Goal: Information Seeking & Learning: Find contact information

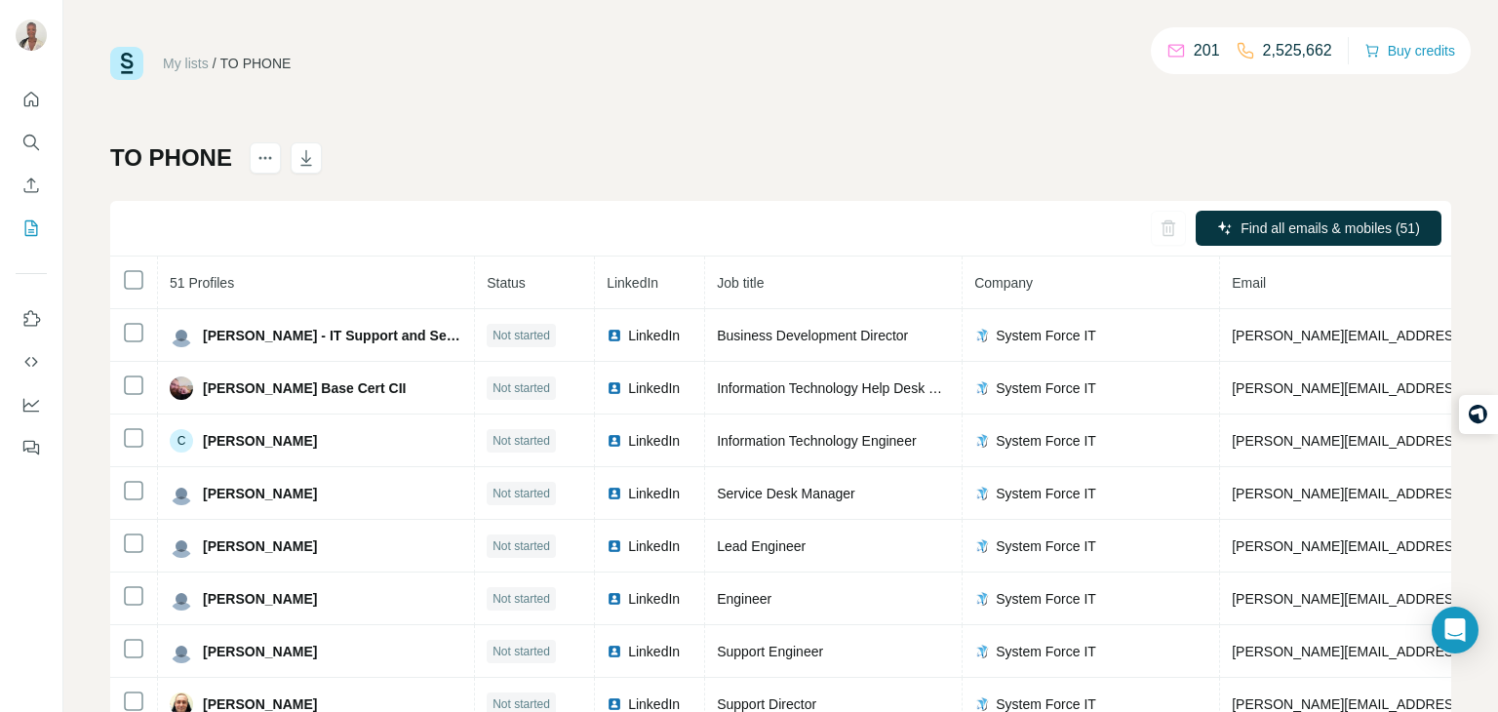
scroll to position [561, 19]
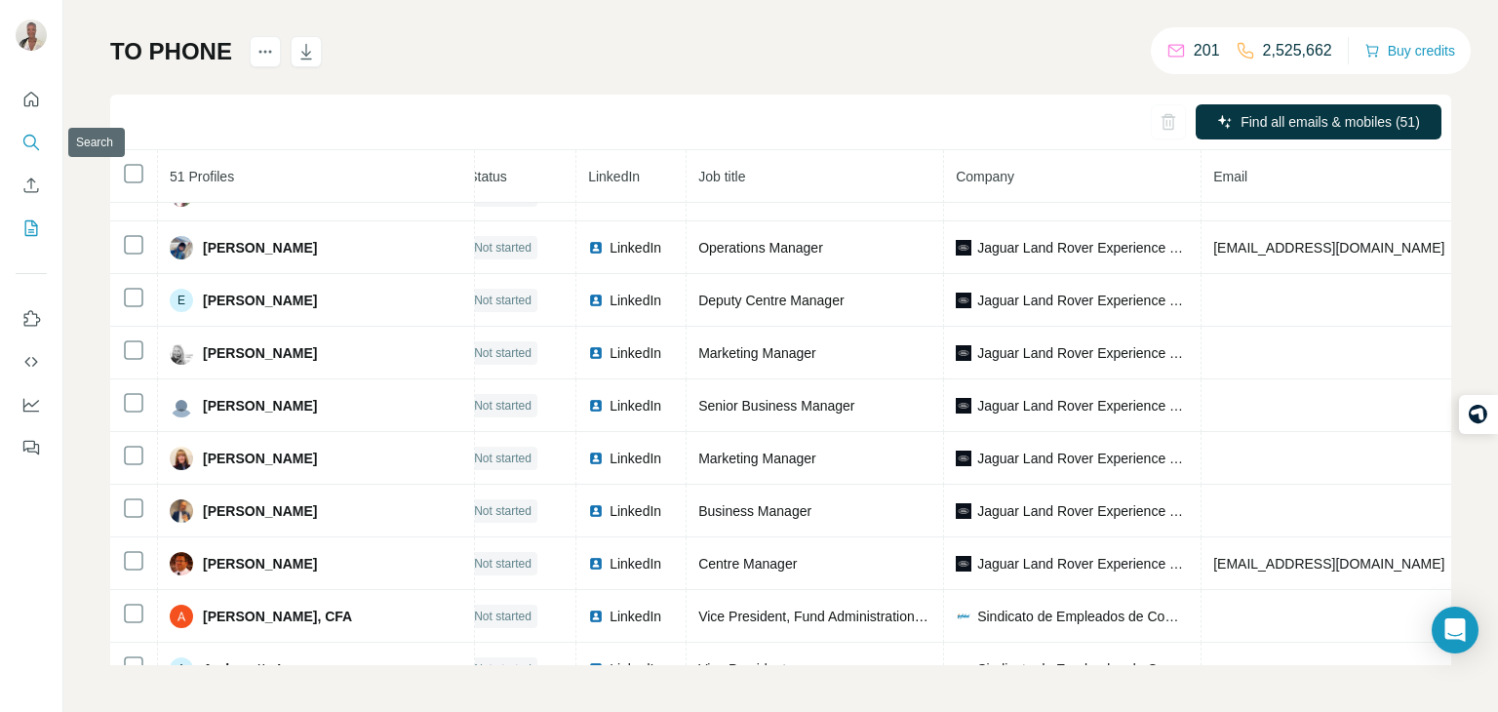
click at [30, 139] on icon "Search" at bounding box center [31, 143] width 20 height 20
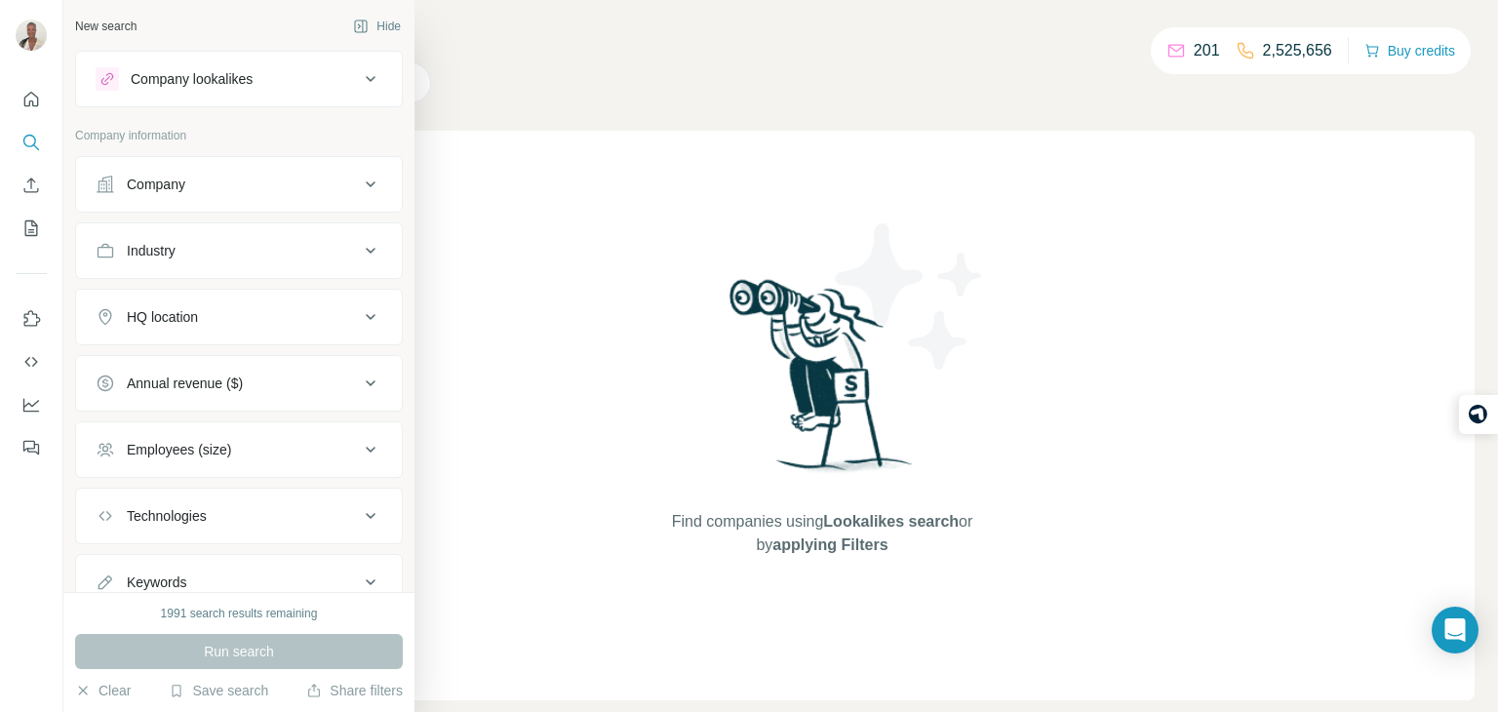
click at [183, 168] on button "Company" at bounding box center [239, 184] width 326 height 47
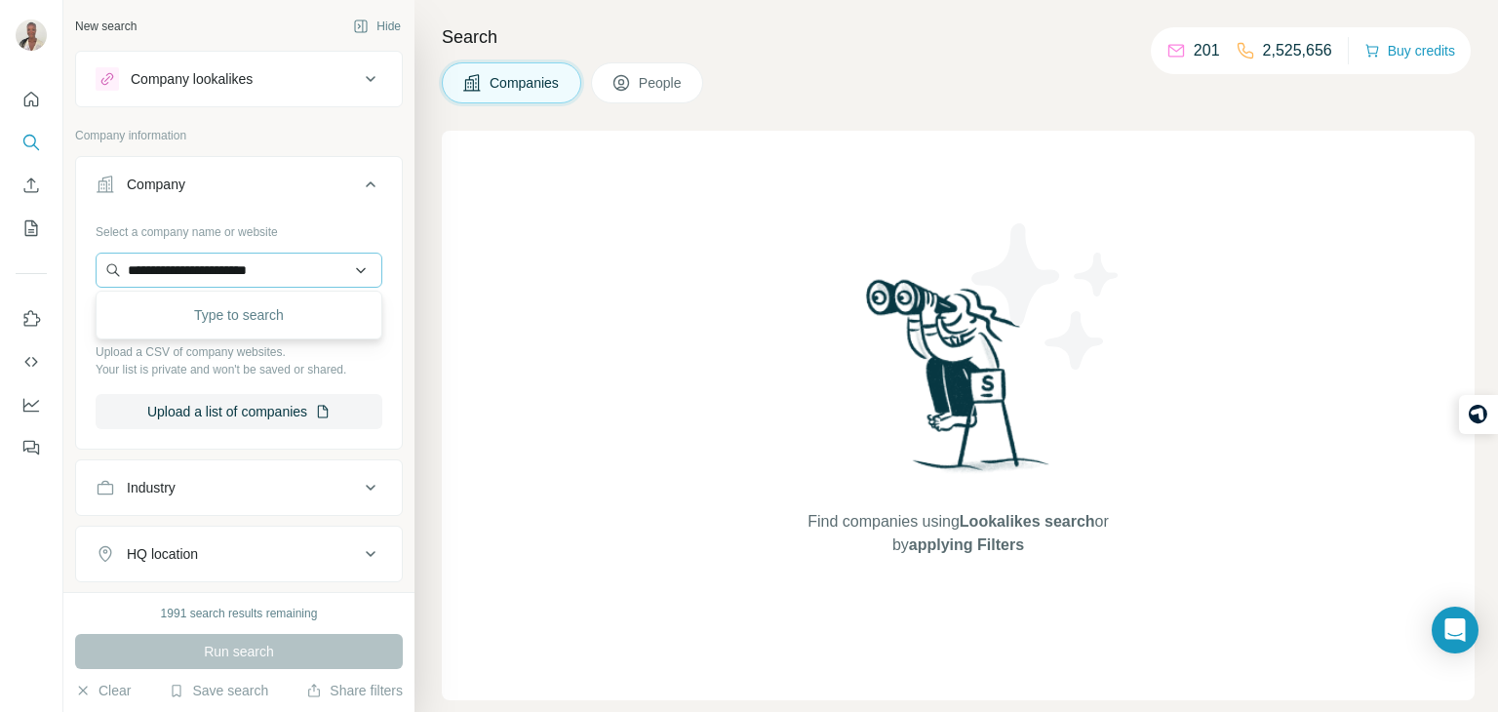
type input "**********"
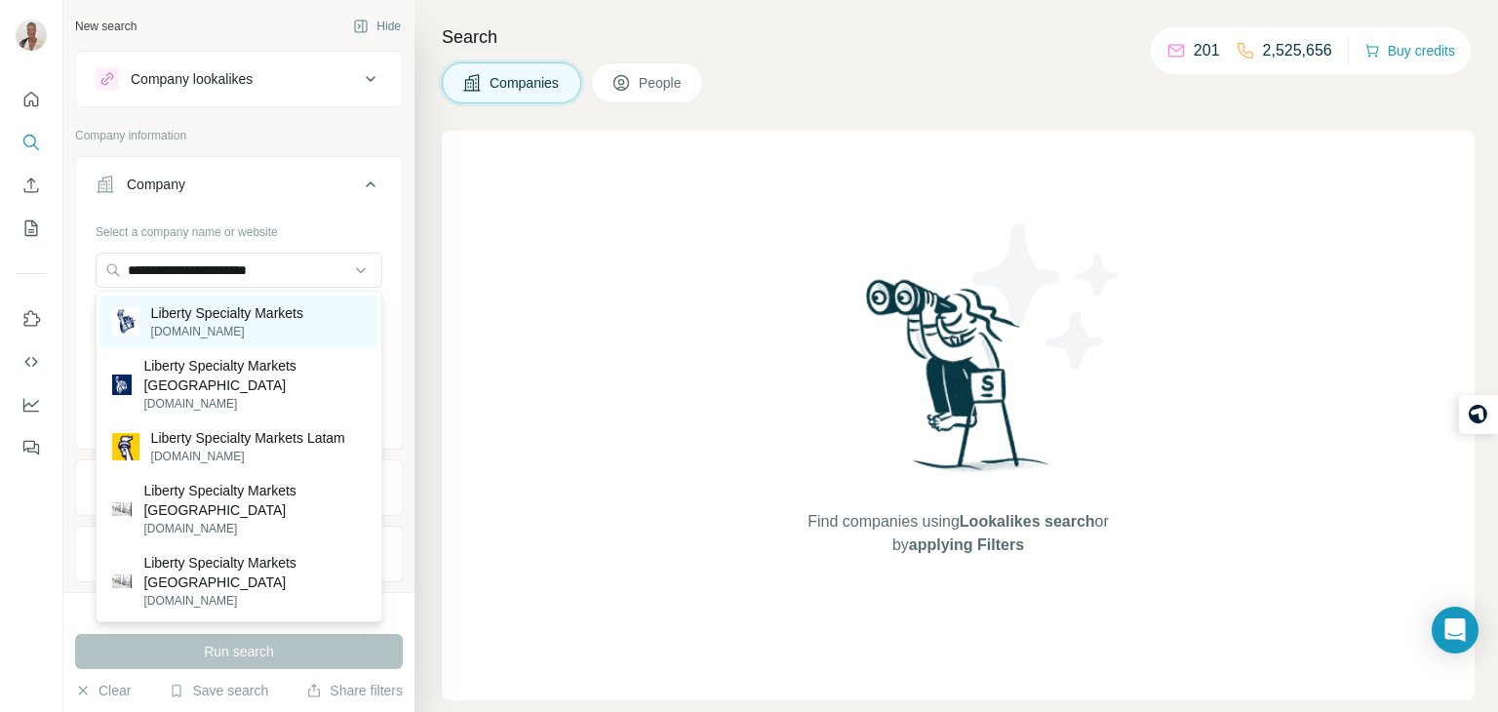
click at [213, 310] on p "Liberty Specialty Markets" at bounding box center [227, 313] width 152 height 20
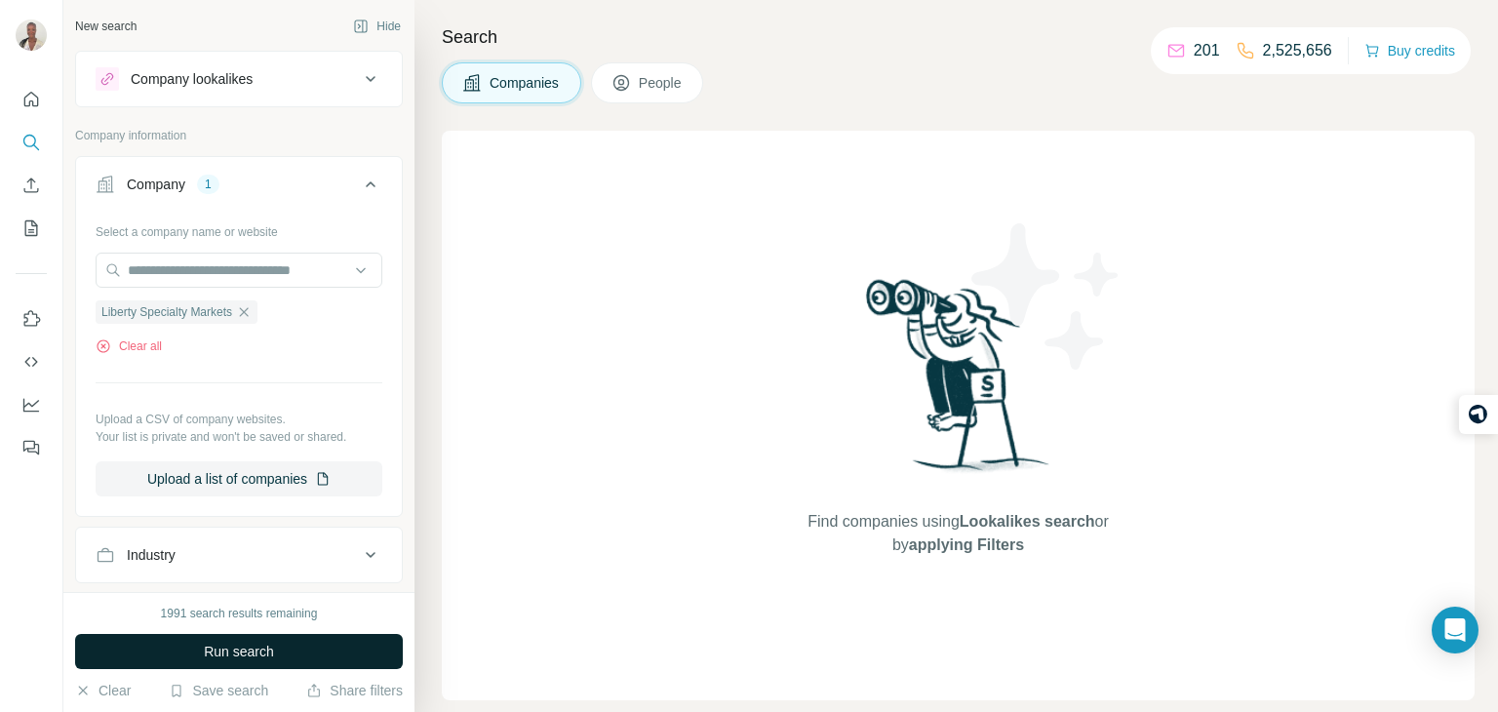
click at [204, 651] on span "Run search" at bounding box center [239, 652] width 70 height 20
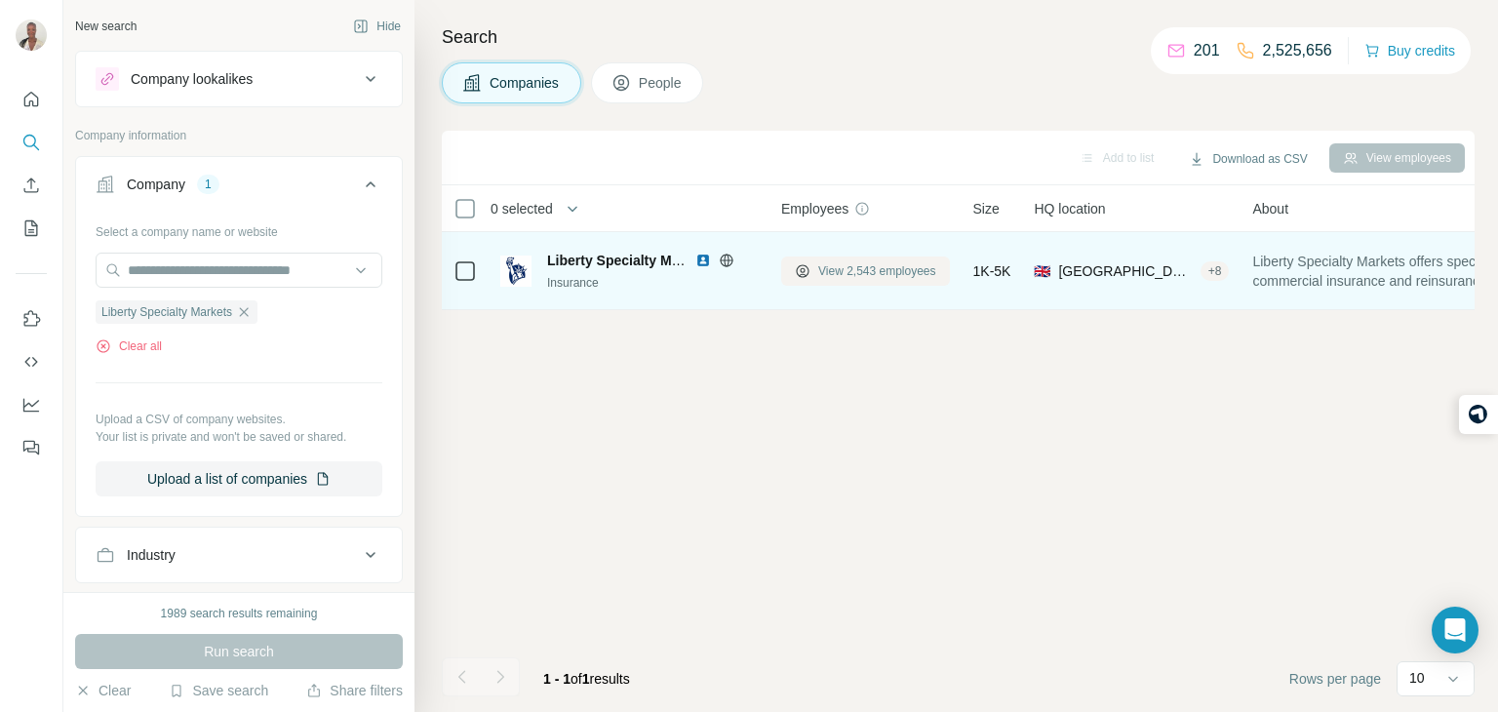
click at [903, 276] on span "View 2,543 employees" at bounding box center [877, 271] width 118 height 18
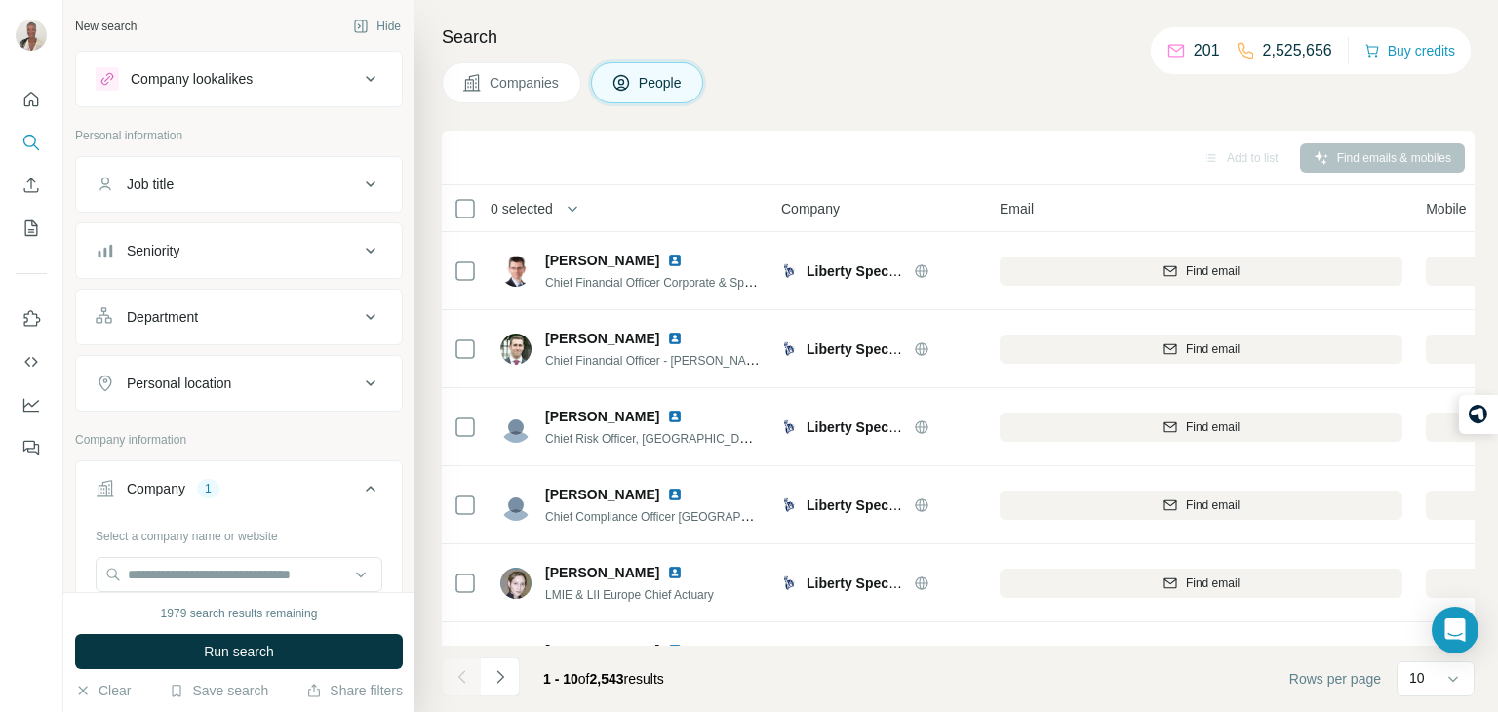
click at [179, 184] on div "Job title" at bounding box center [227, 185] width 263 height 20
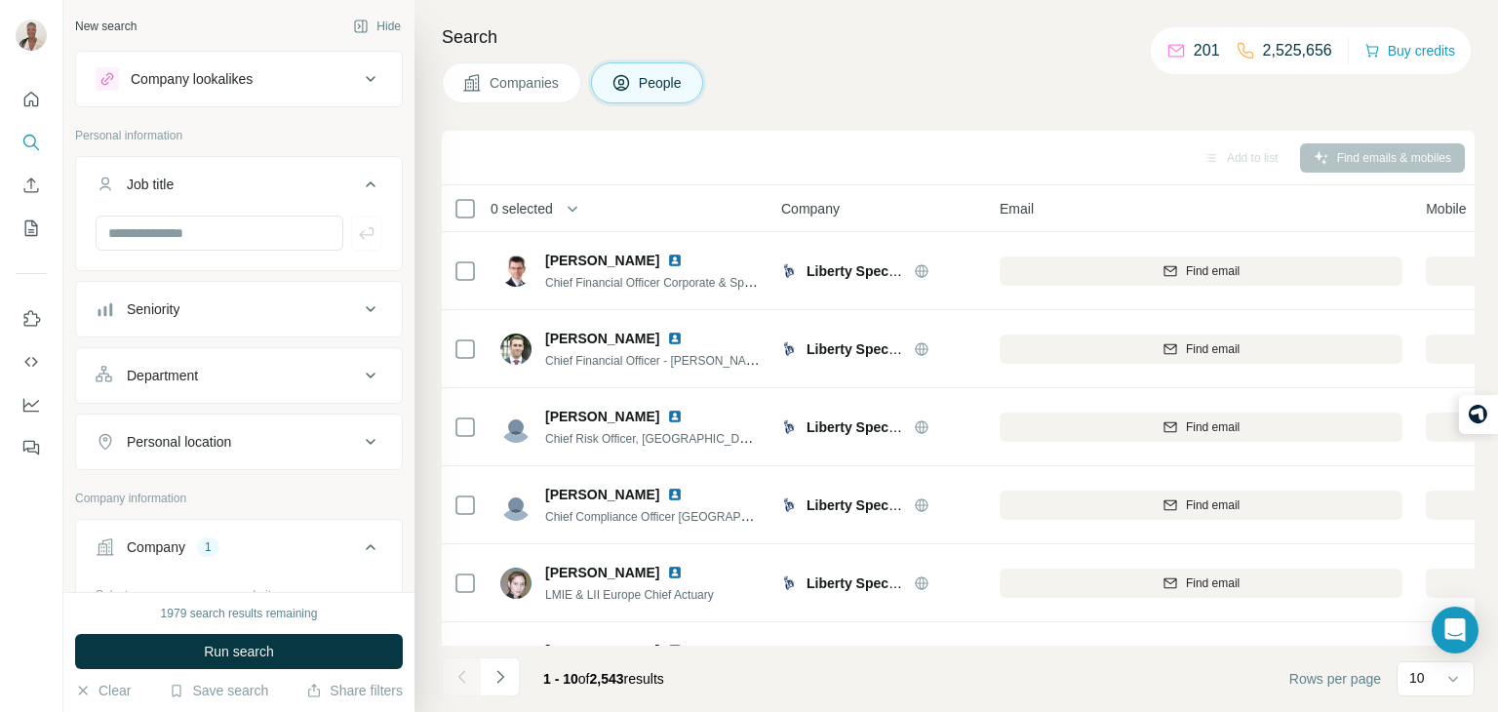
click at [193, 193] on button "Job title" at bounding box center [239, 188] width 326 height 55
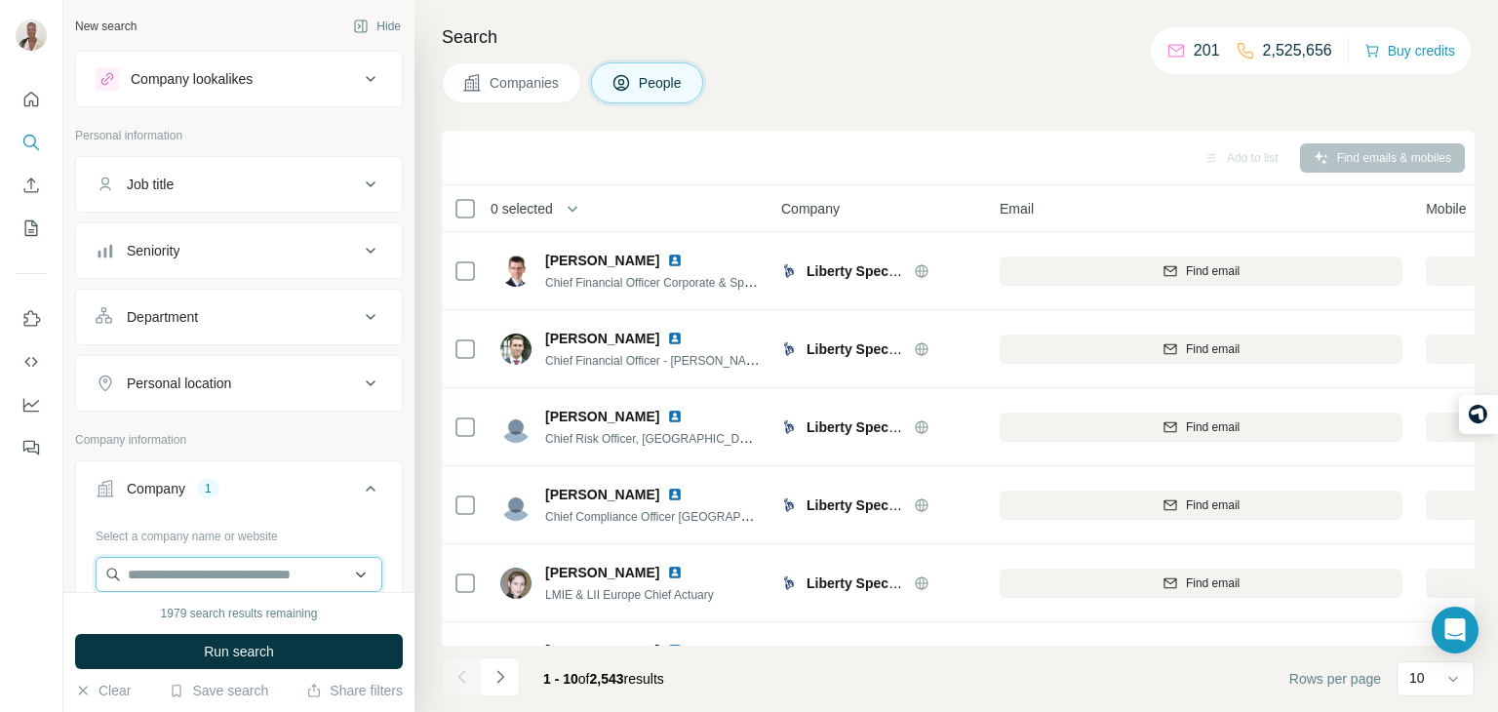
click at [212, 583] on input "text" at bounding box center [239, 574] width 287 height 35
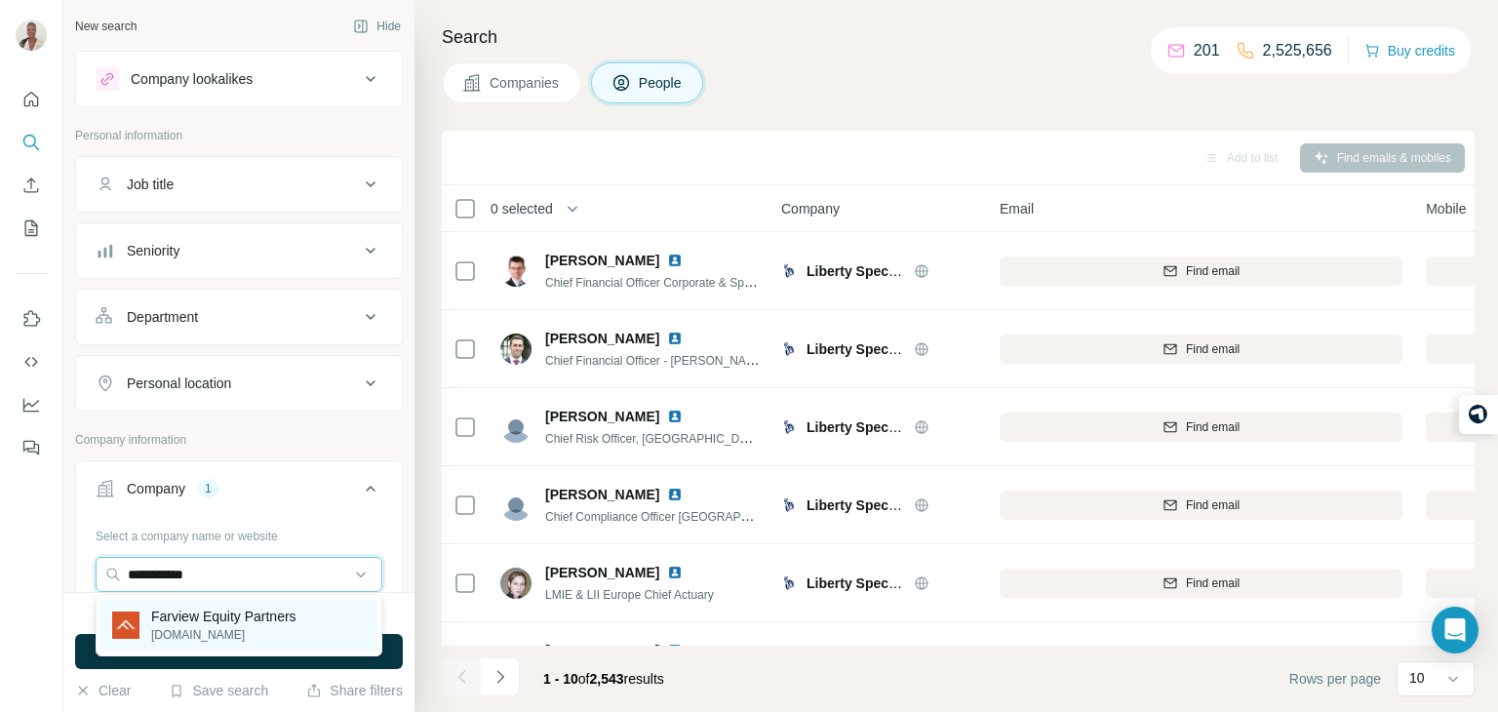
type input "**********"
click at [230, 615] on p "Farview Equity Partners" at bounding box center [223, 617] width 145 height 20
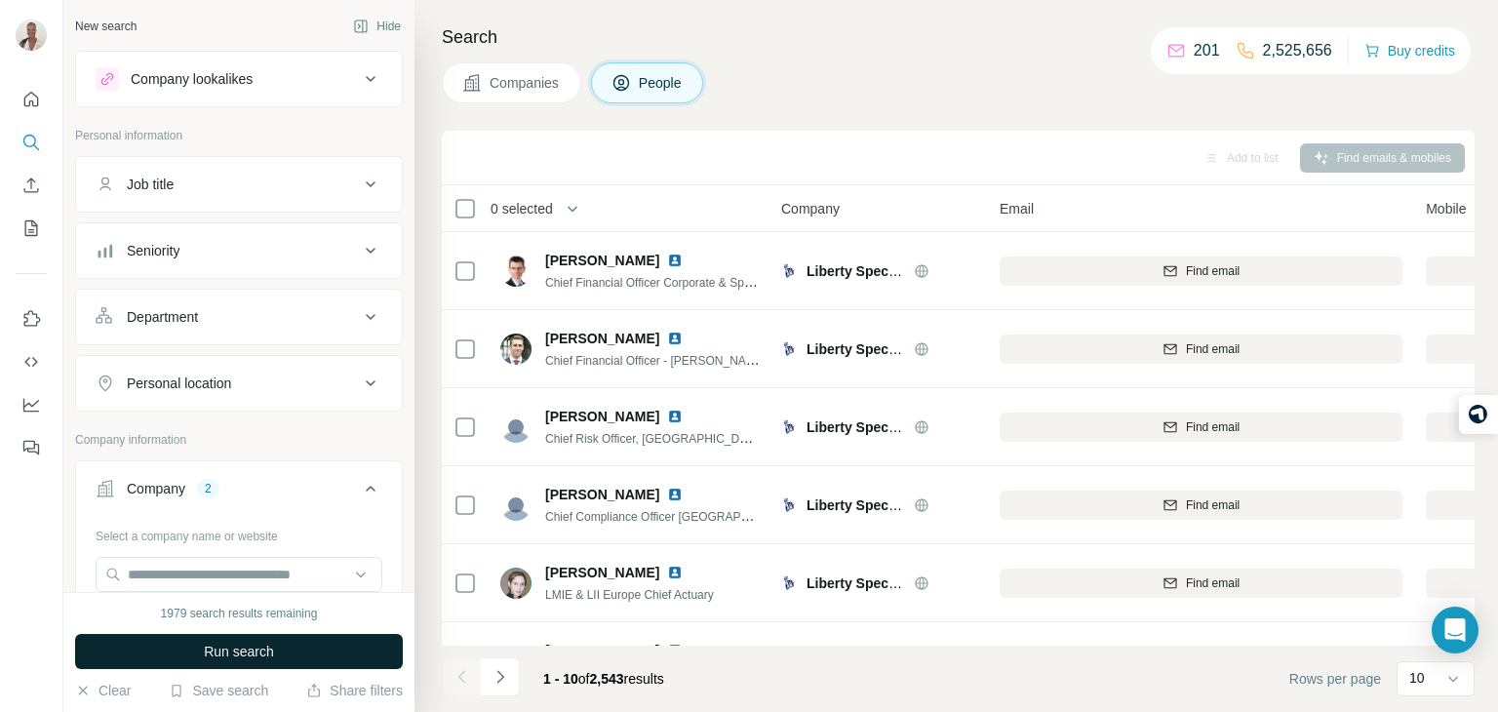
click at [244, 638] on button "Run search" at bounding box center [239, 651] width 328 height 35
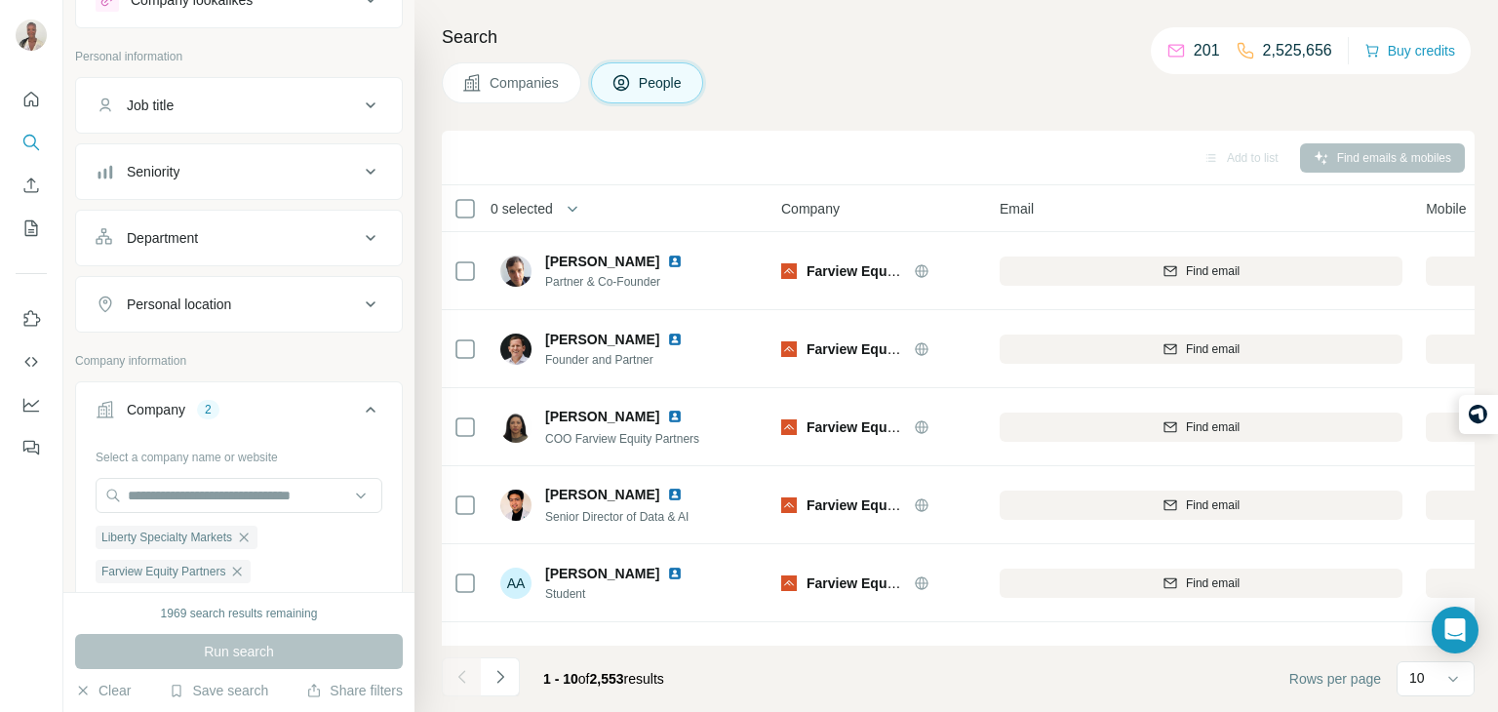
scroll to position [82, 0]
click at [248, 530] on icon "button" at bounding box center [244, 535] width 16 height 16
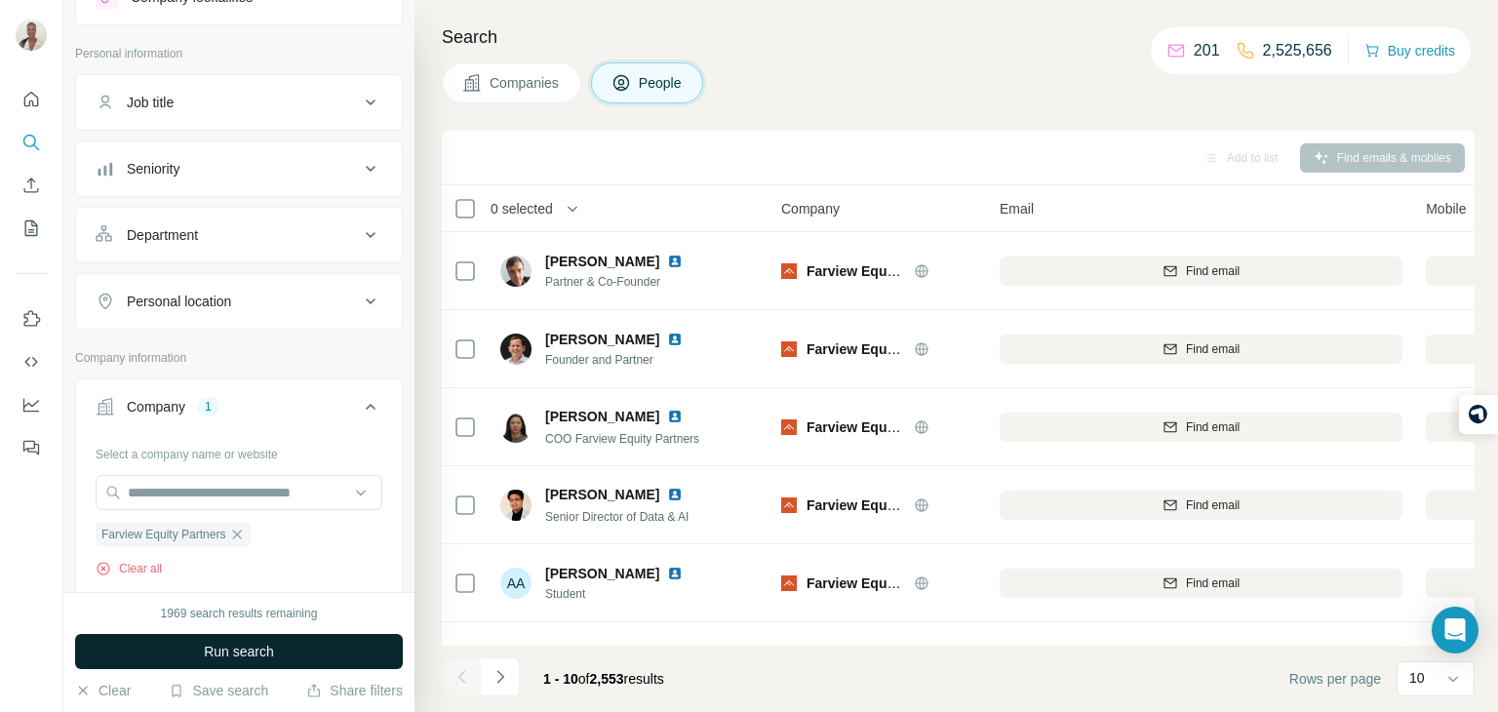
click at [233, 649] on span "Run search" at bounding box center [239, 652] width 70 height 20
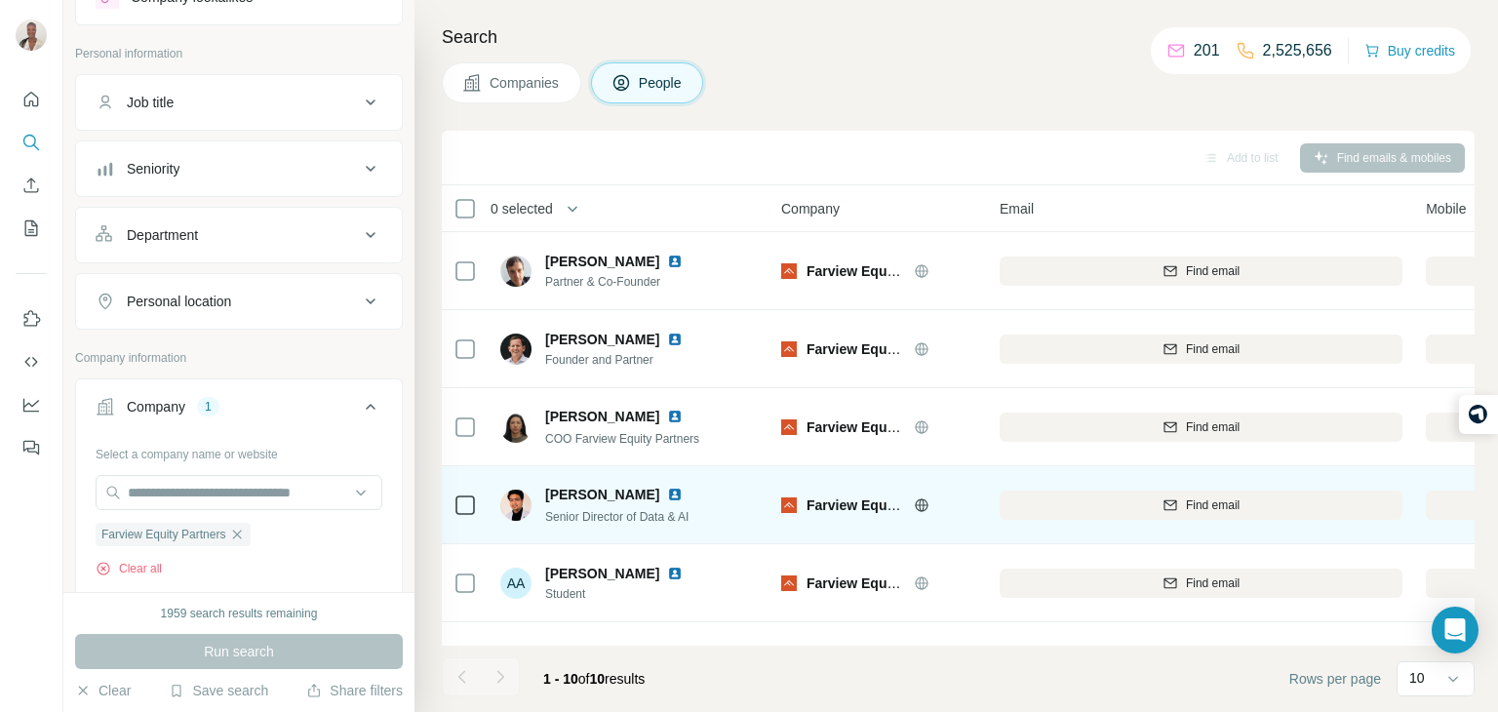
click at [1409, 481] on td "Find email" at bounding box center [1201, 505] width 426 height 78
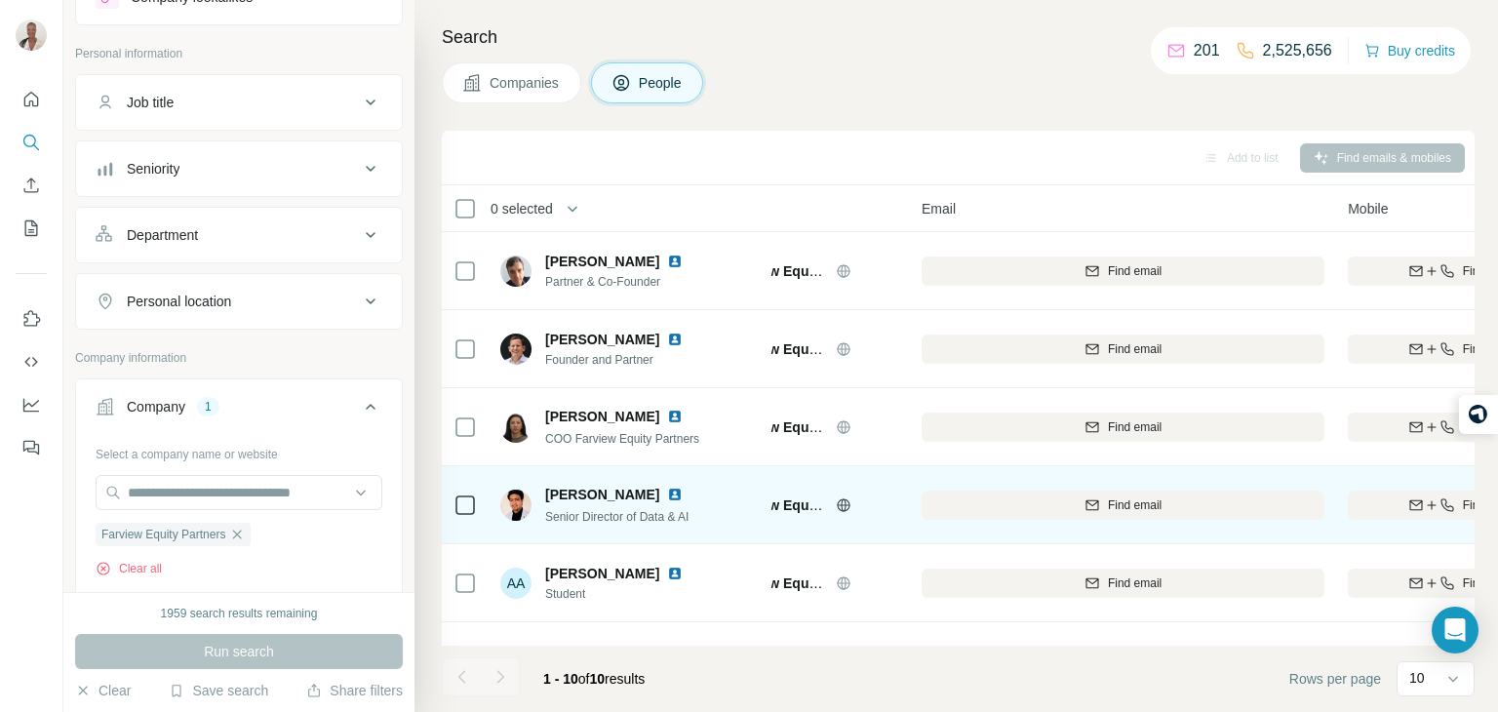
scroll to position [0, 117]
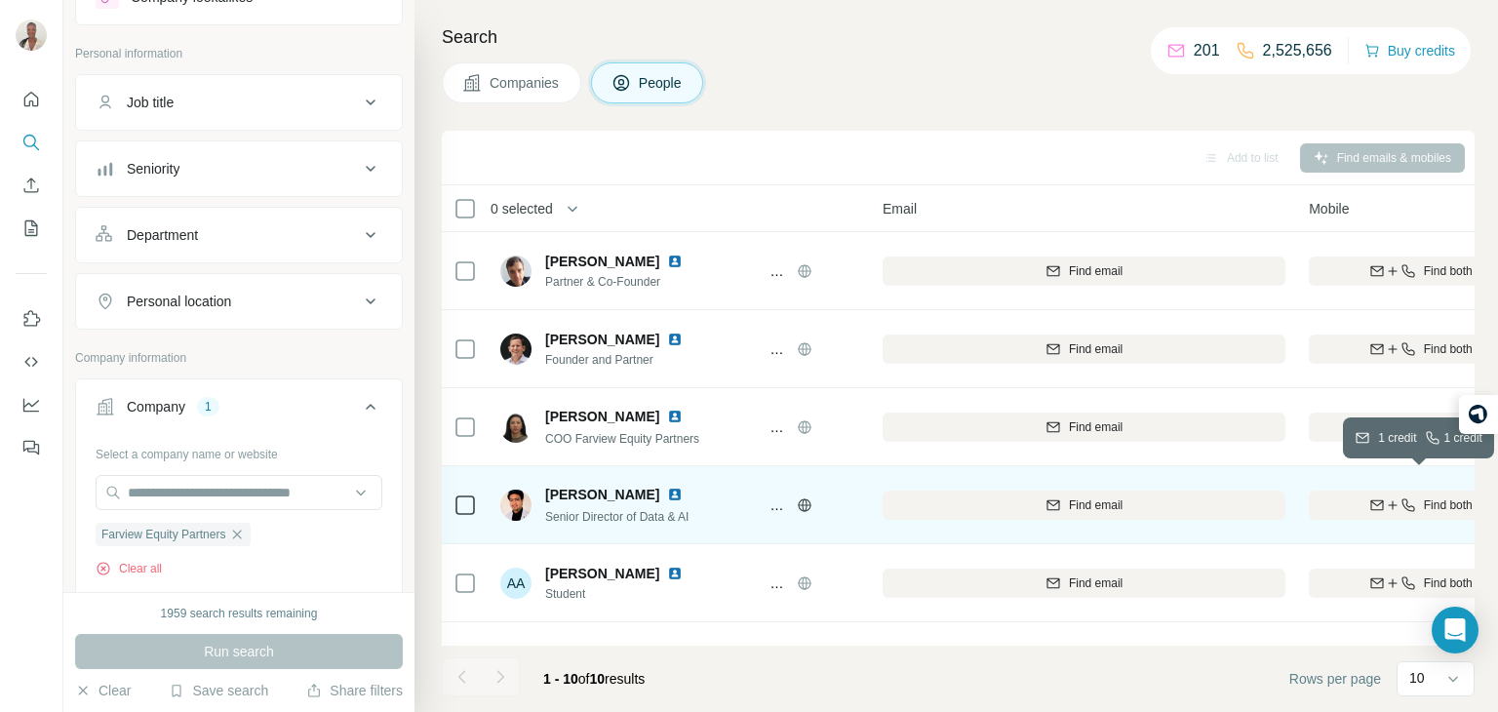
click at [1438, 512] on span "Find both" at bounding box center [1448, 505] width 49 height 18
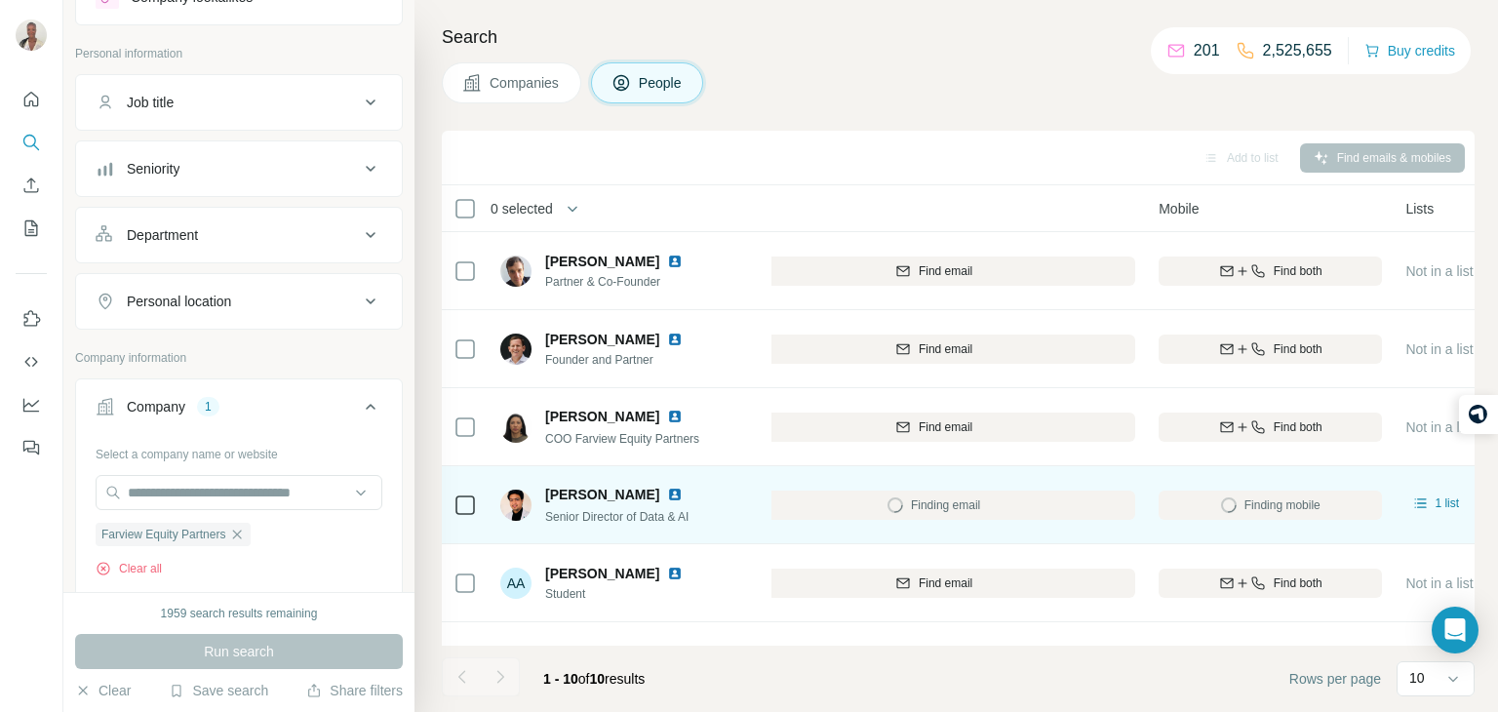
scroll to position [0, 273]
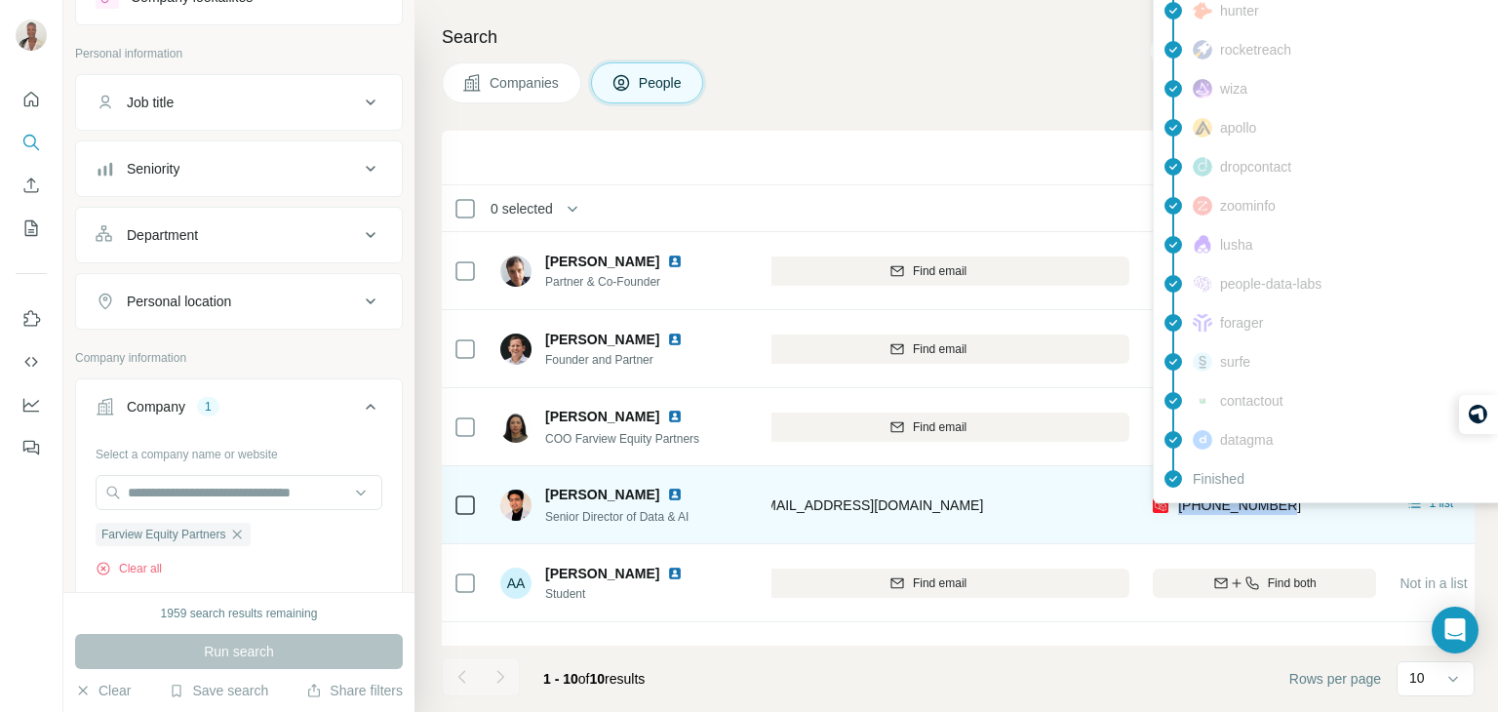
drag, startPoint x: 1293, startPoint y: 510, endPoint x: 1178, endPoint y: 518, distance: 115.3
click at [1178, 518] on div "[PHONE_NUMBER]" at bounding box center [1264, 505] width 223 height 54
copy span "[PHONE_NUMBER]"
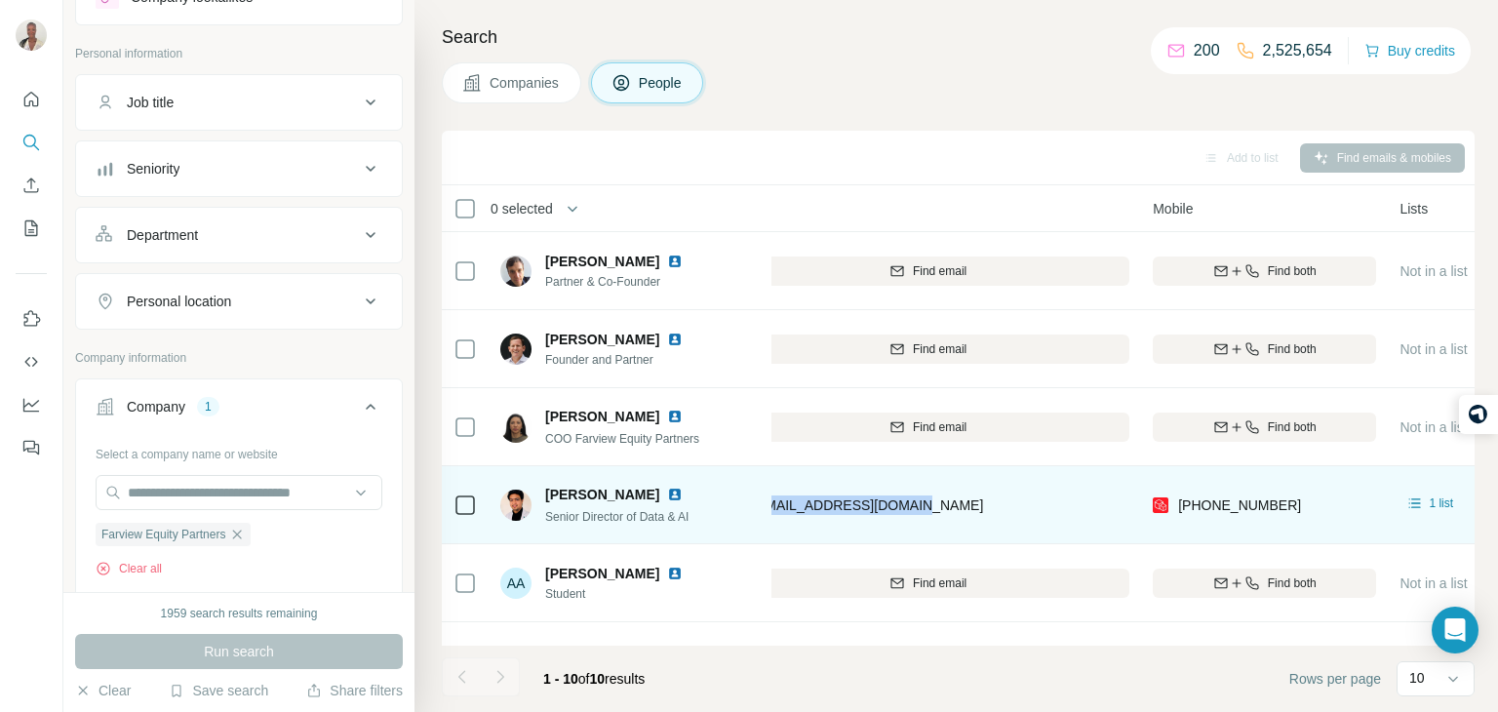
drag, startPoint x: 927, startPoint y: 504, endPoint x: 757, endPoint y: 512, distance: 170.9
click at [0, 0] on tr "[PERSON_NAME] Senior Director of Data & AI Farview Equity Partners [EMAIL_ADDRE…" at bounding box center [0, 0] width 0 height 0
copy tr "Farview Equity Partners [EMAIL_ADDRESS][DOMAIN_NAME]"
drag, startPoint x: 621, startPoint y: 497, endPoint x: 548, endPoint y: 495, distance: 73.2
click at [548, 495] on span "[PERSON_NAME]" at bounding box center [602, 495] width 114 height 20
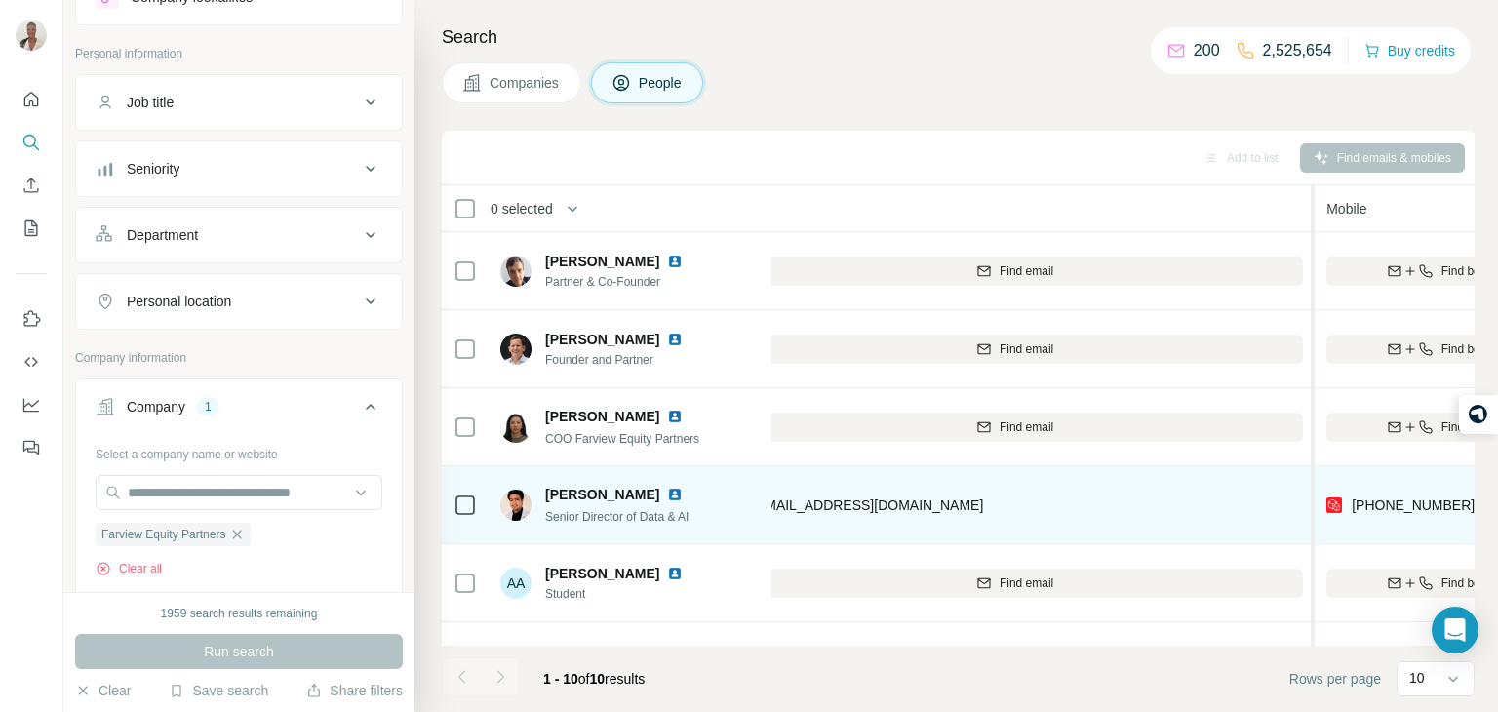
drag, startPoint x: 1136, startPoint y: 488, endPoint x: 1315, endPoint y: 501, distance: 179.0
click at [1315, 501] on table "0 selected People Company Email Mobile Lists Personal location Seniority Depart…" at bounding box center [1279, 598] width 2220 height 827
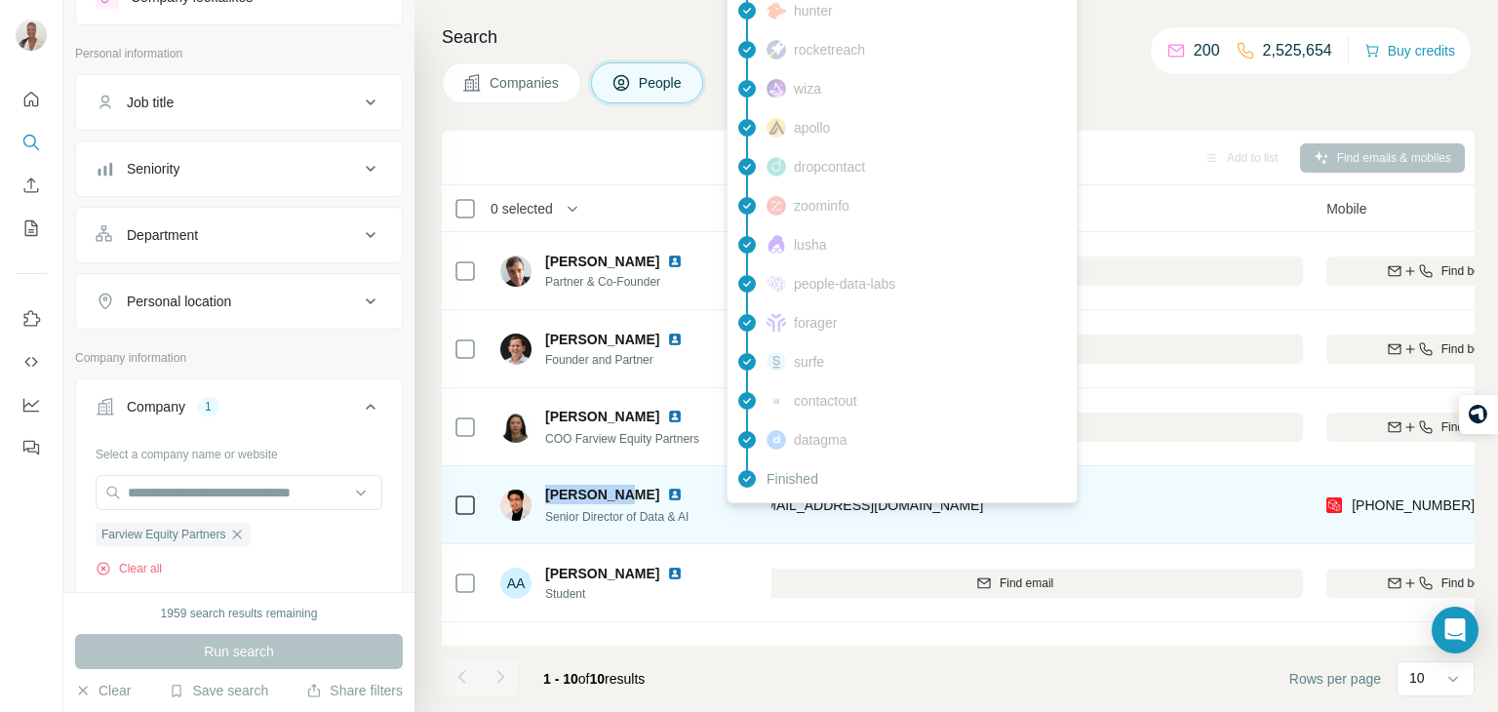
click at [889, 503] on span "[EMAIL_ADDRESS][DOMAIN_NAME]" at bounding box center [867, 505] width 231 height 16
click at [912, 507] on span "[EMAIL_ADDRESS][DOMAIN_NAME]" at bounding box center [867, 505] width 231 height 16
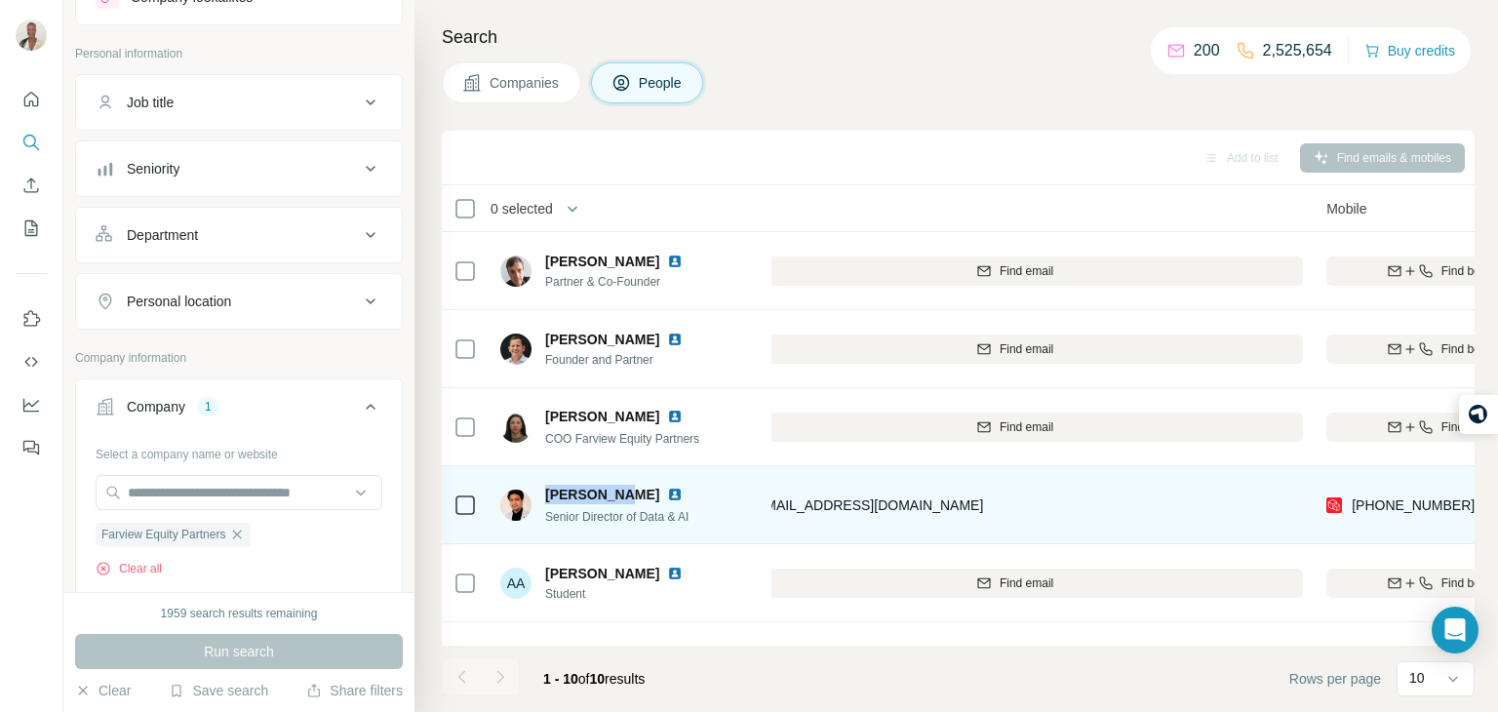
drag, startPoint x: 625, startPoint y: 493, endPoint x: 546, endPoint y: 489, distance: 79.1
click at [546, 489] on div "[PERSON_NAME]" at bounding box center [625, 495] width 161 height 20
copy span "[PERSON_NAME]"
drag, startPoint x: 700, startPoint y: 518, endPoint x: 544, endPoint y: 518, distance: 156.0
click at [544, 518] on div "[PERSON_NAME] Senior Director of Data & AI" at bounding box center [629, 505] width 259 height 54
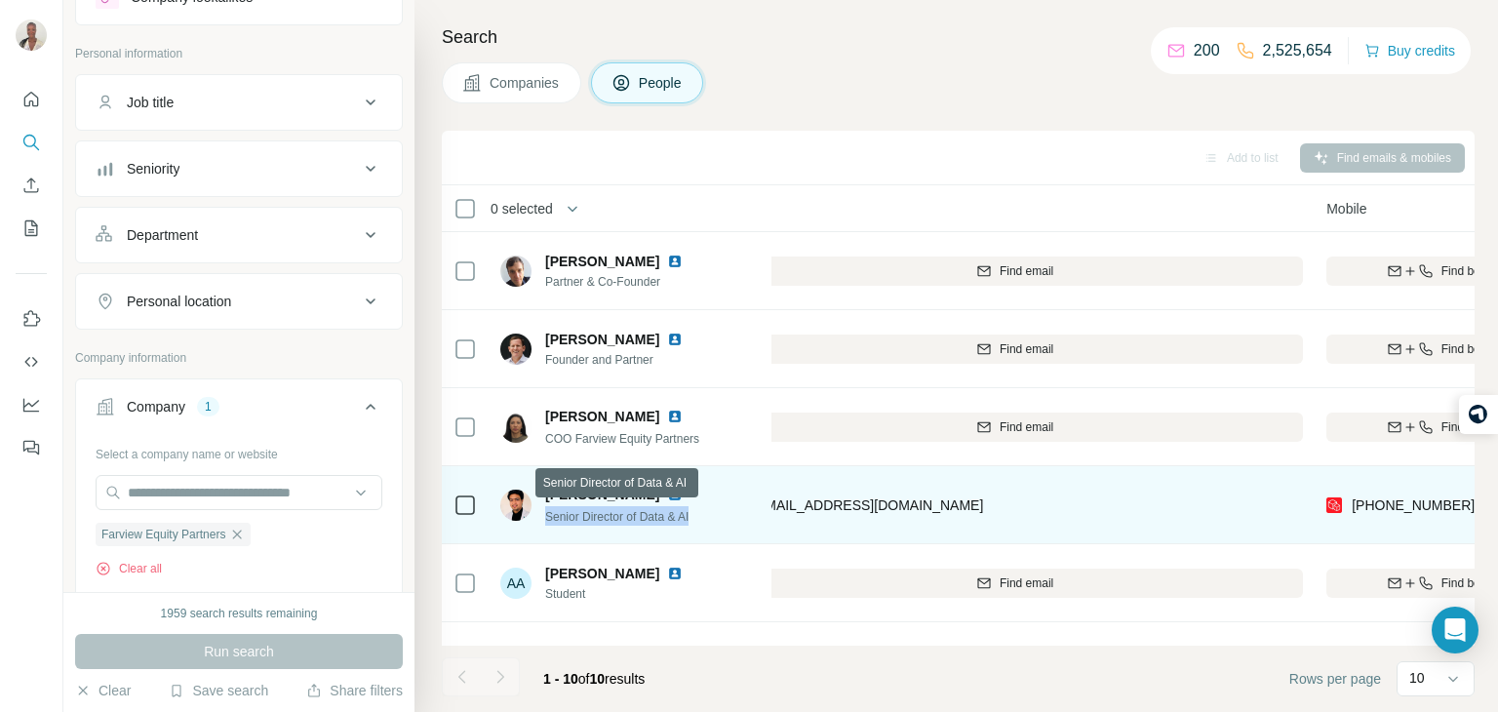
copy span "Senior Director of Data & AI"
click at [1016, 519] on div "[EMAIL_ADDRESS][DOMAIN_NAME]" at bounding box center [1015, 505] width 576 height 54
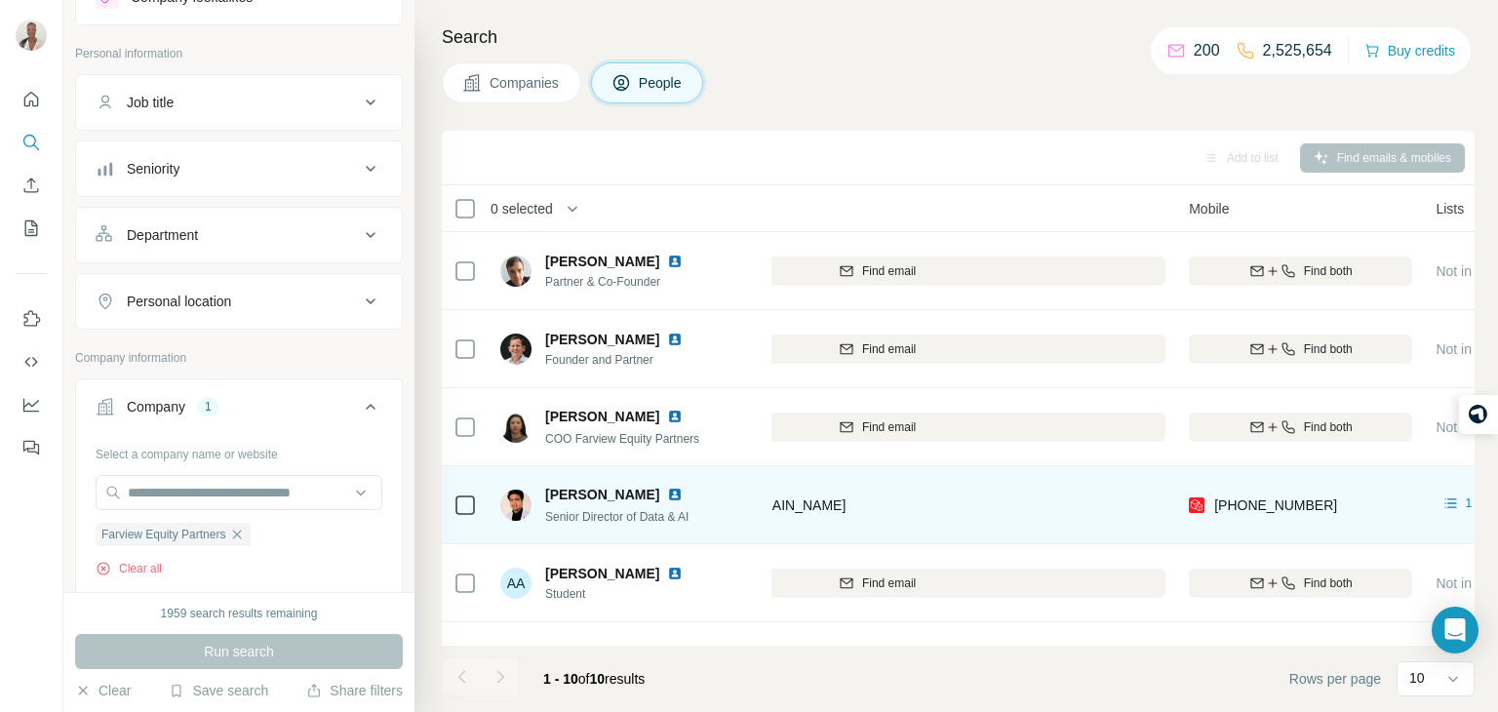
scroll to position [0, 429]
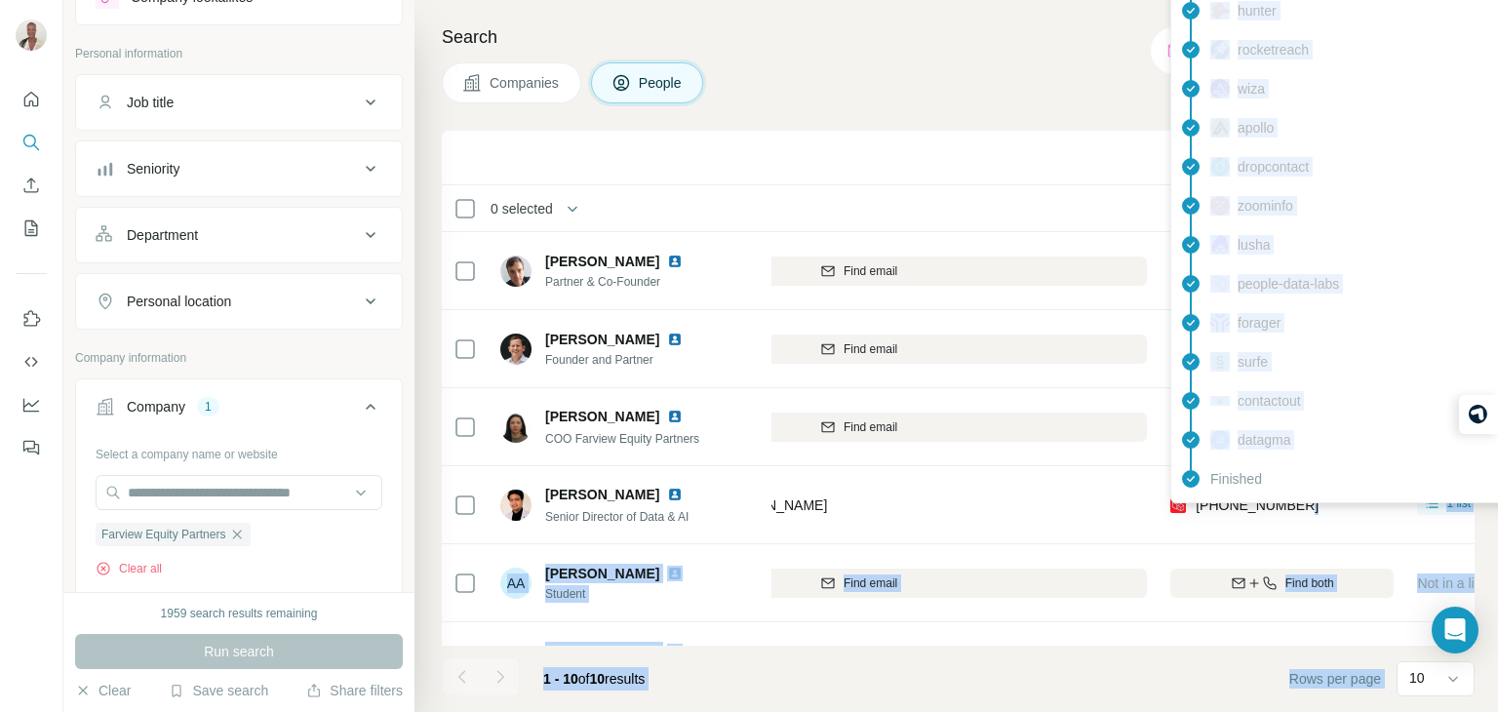
drag, startPoint x: 1306, startPoint y: 499, endPoint x: 1212, endPoint y: 498, distance: 93.6
click at [1212, 498] on body "New search Hide Company lookalikes Personal information Job title Seniority Dep…" at bounding box center [749, 429] width 1498 height 858
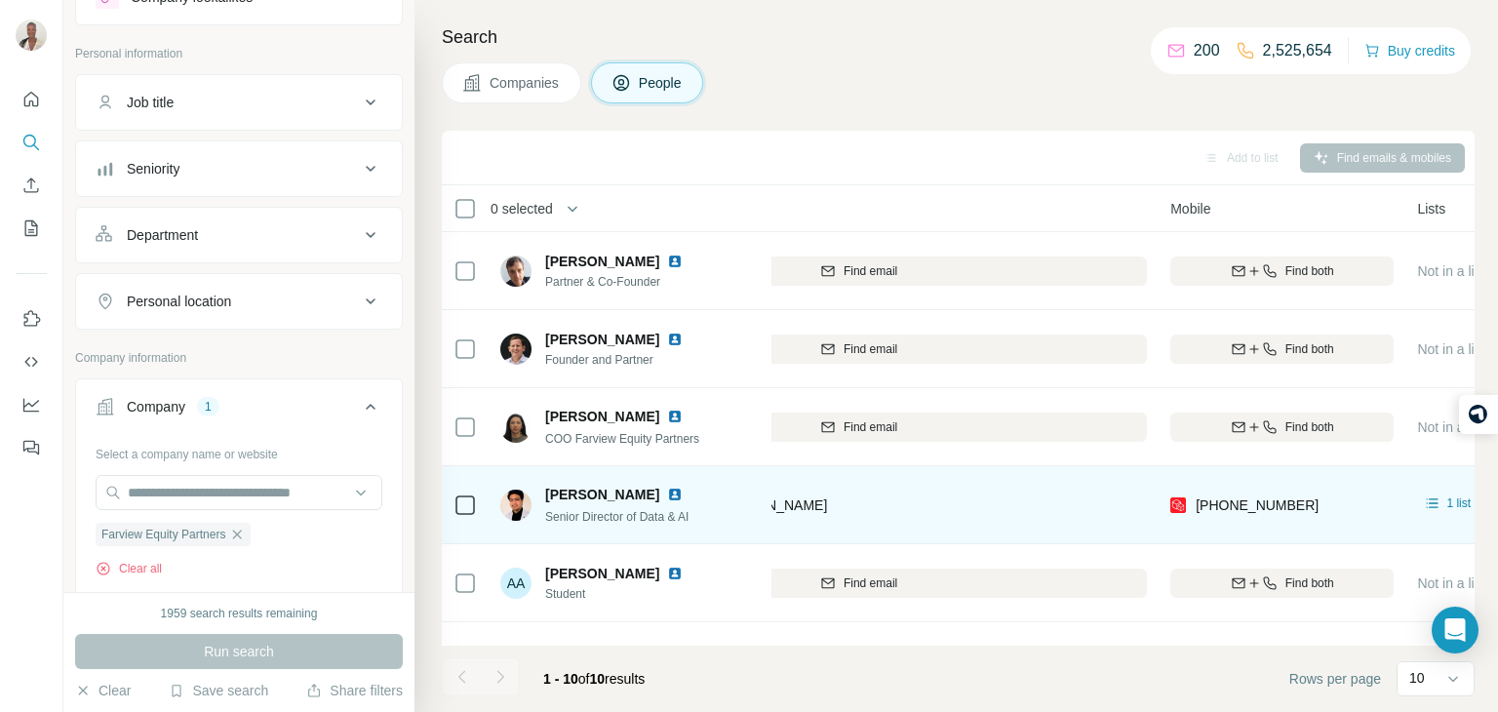
click at [1256, 526] on div "[PHONE_NUMBER]" at bounding box center [1281, 505] width 223 height 54
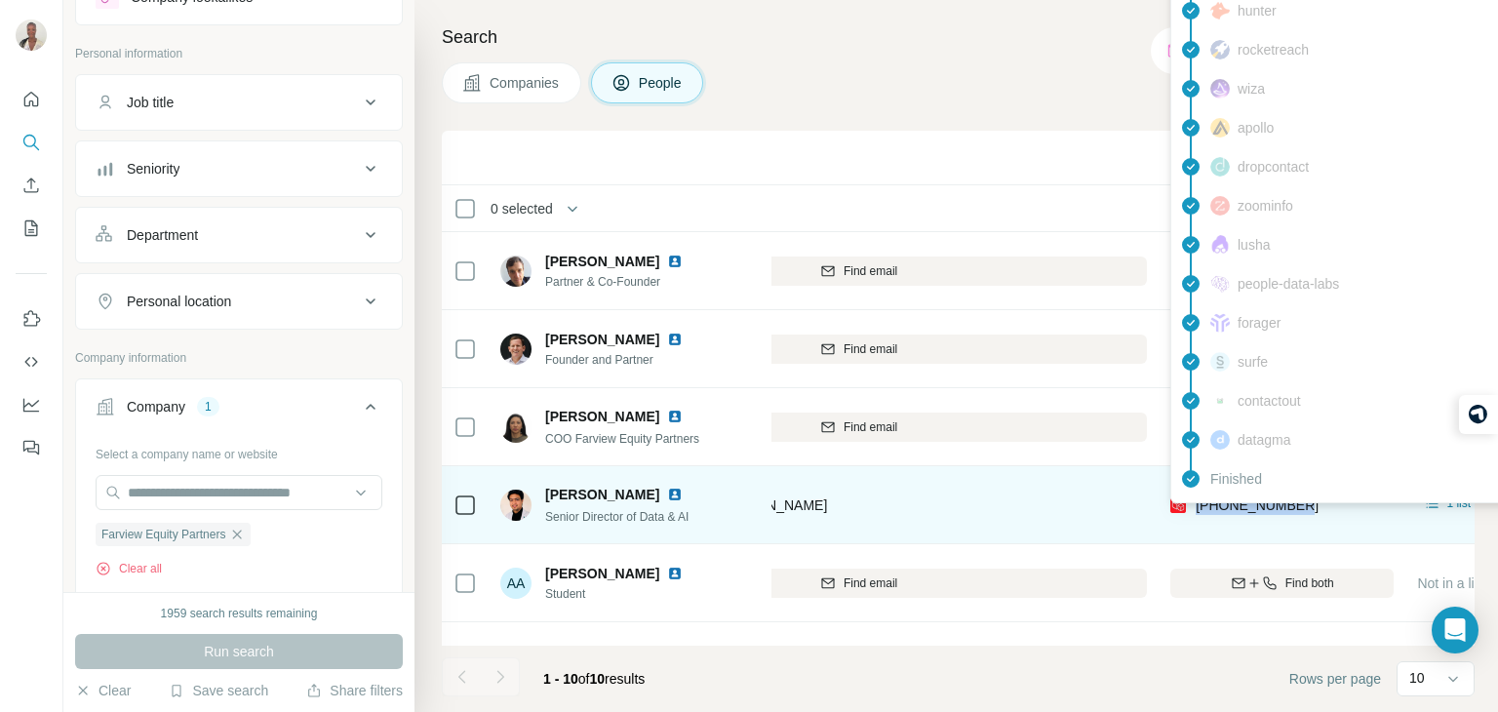
drag, startPoint x: 1309, startPoint y: 510, endPoint x: 1196, endPoint y: 512, distance: 113.1
click at [1196, 512] on div "[PHONE_NUMBER]" at bounding box center [1281, 505] width 223 height 54
copy span "[PHONE_NUMBER]"
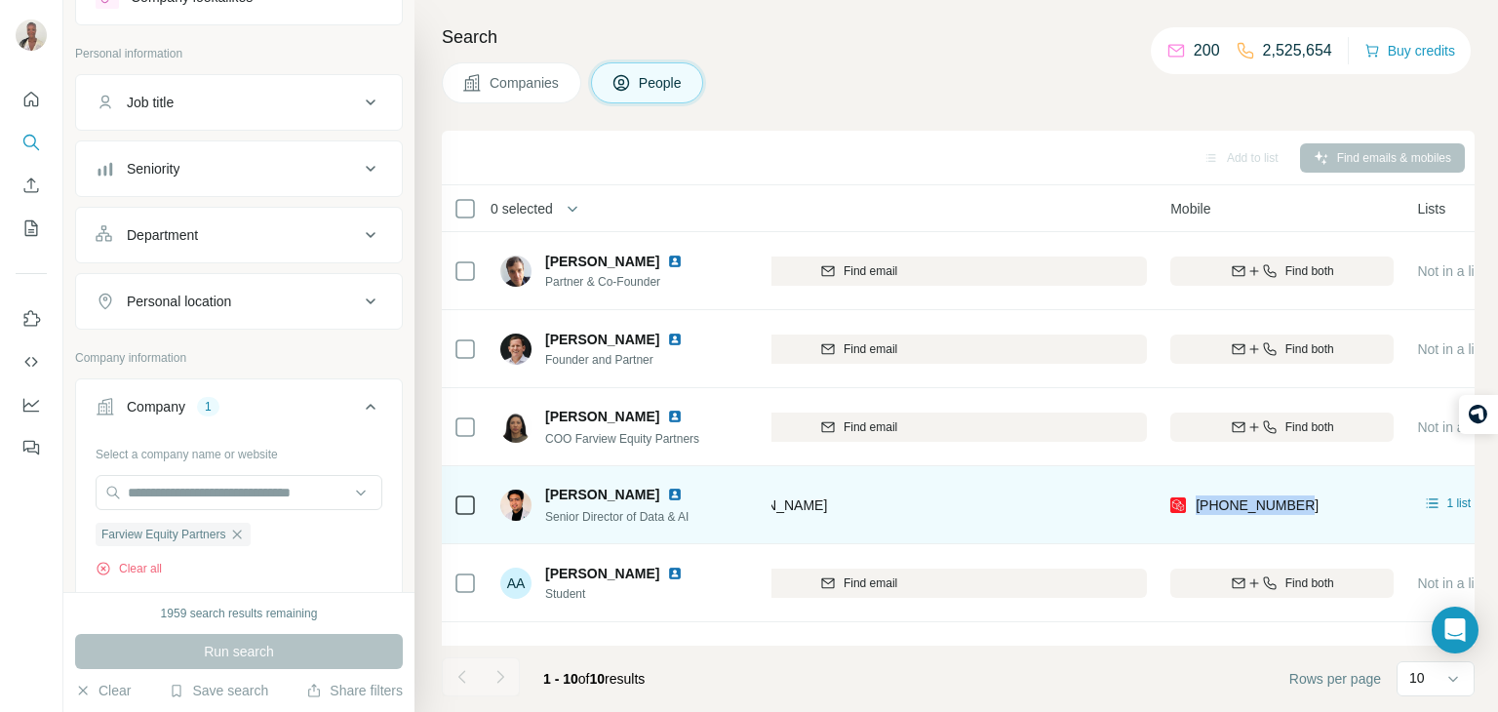
click at [958, 501] on div "[EMAIL_ADDRESS][DOMAIN_NAME]" at bounding box center [859, 505] width 576 height 54
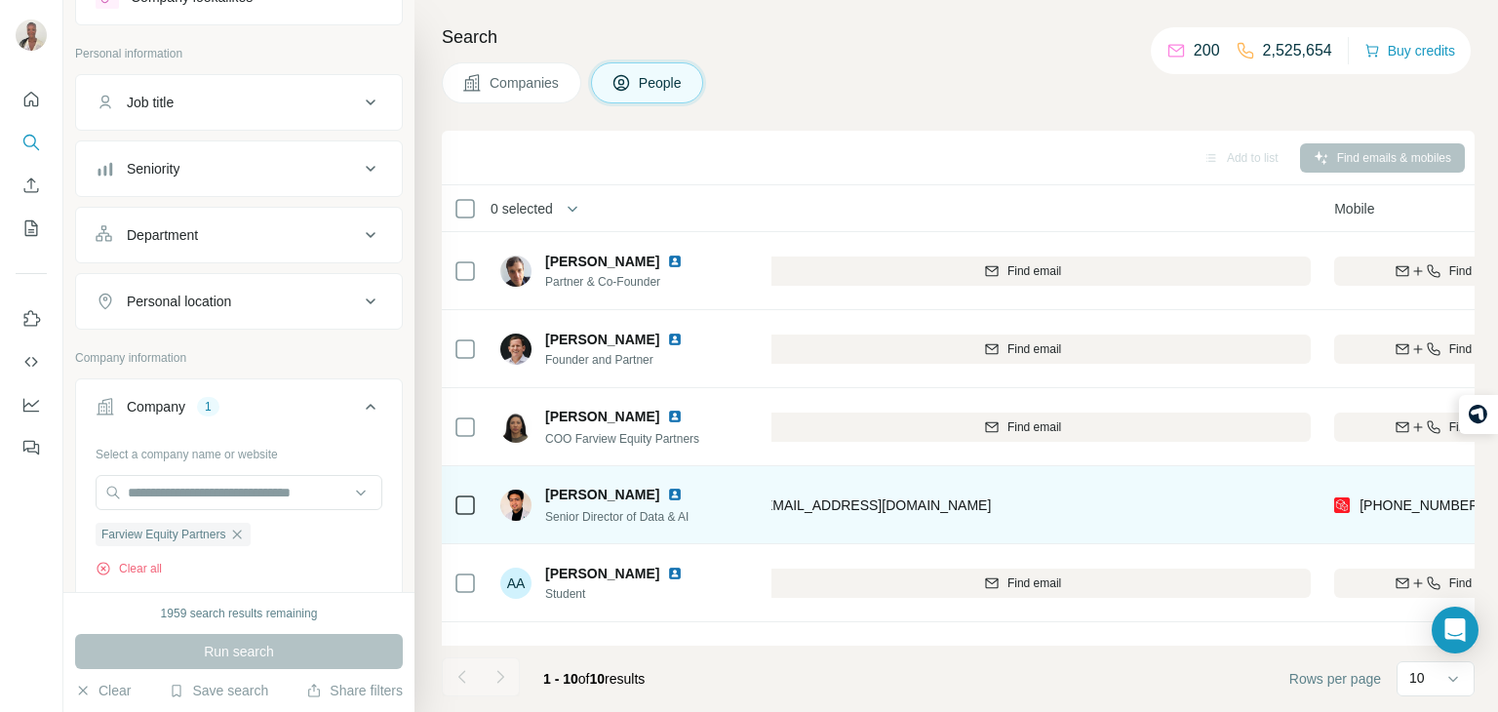
scroll to position [0, 156]
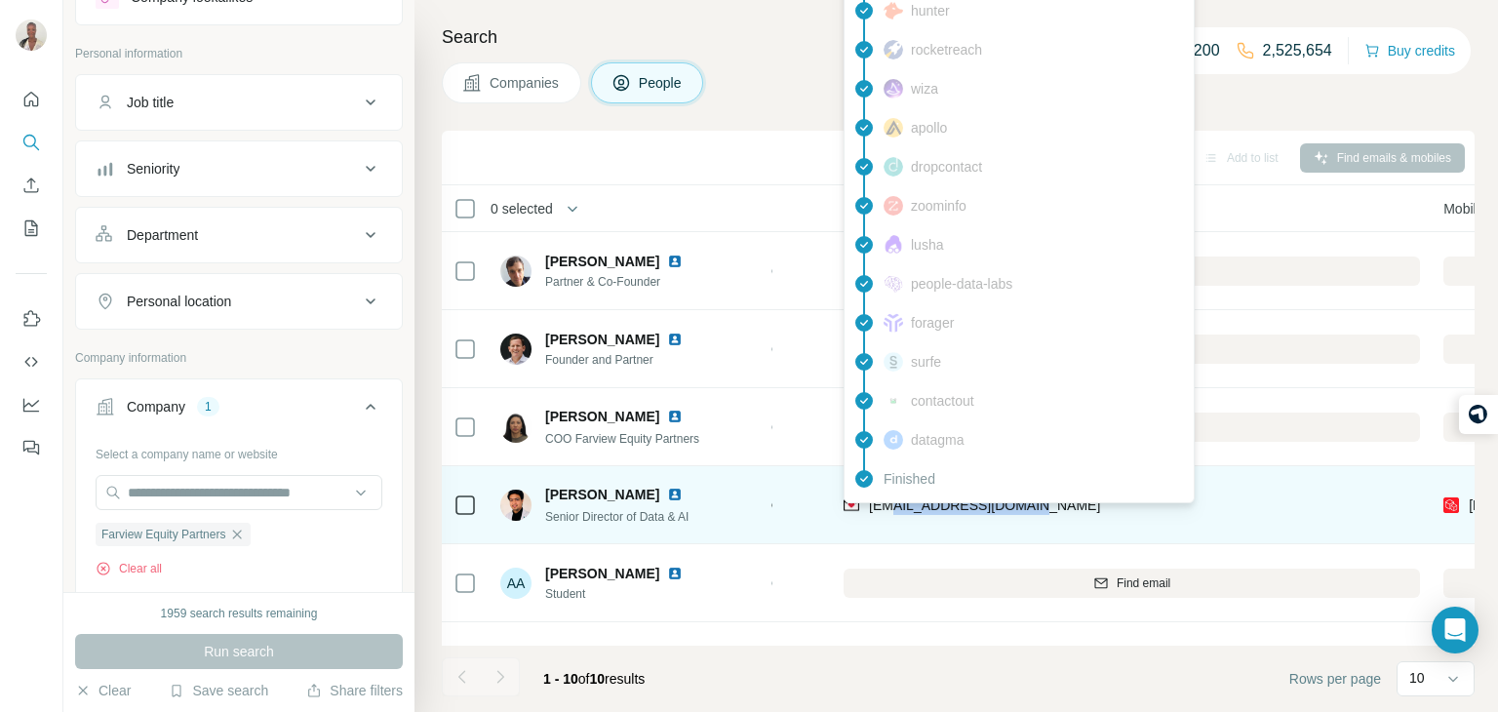
drag, startPoint x: 1050, startPoint y: 506, endPoint x: 900, endPoint y: 508, distance: 150.2
click at [900, 508] on div "[EMAIL_ADDRESS][DOMAIN_NAME]" at bounding box center [1132, 505] width 576 height 54
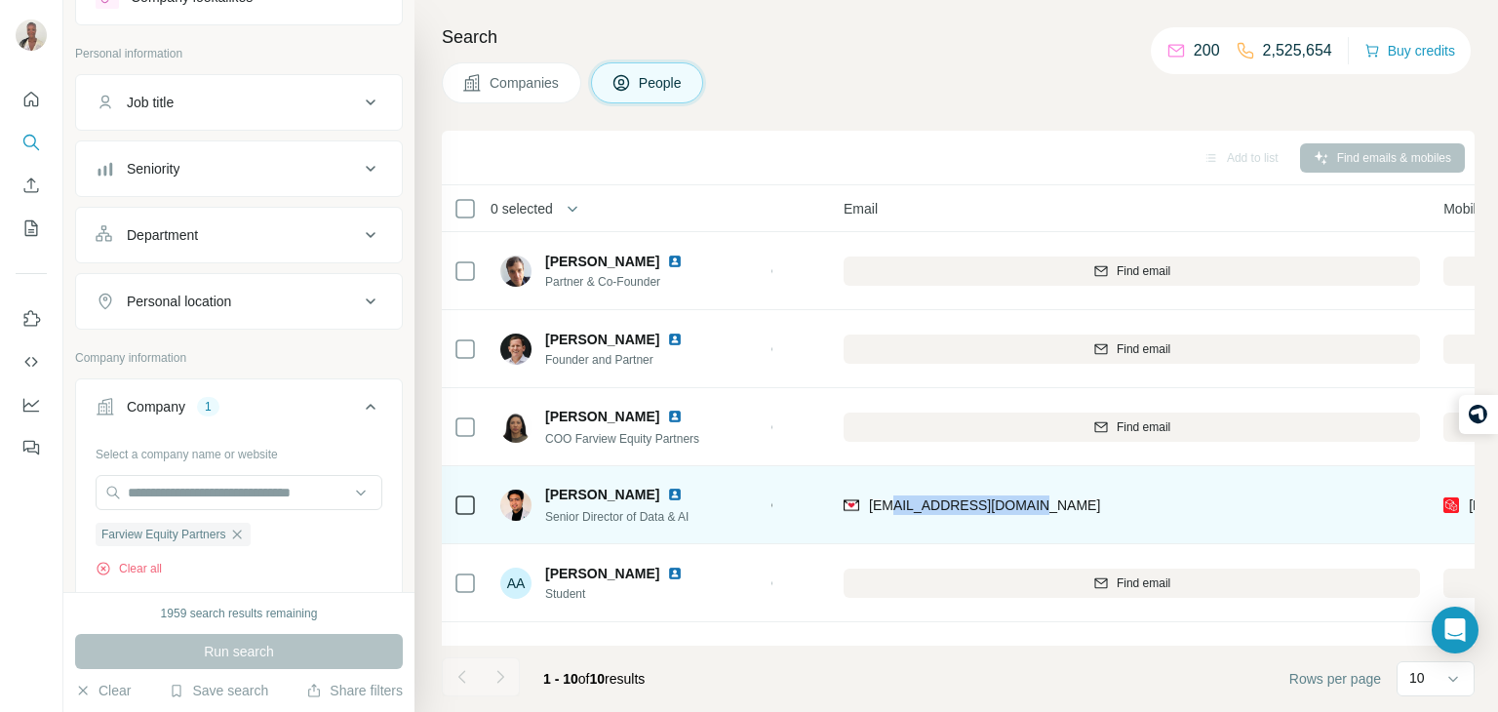
click at [1059, 505] on div "[EMAIL_ADDRESS][DOMAIN_NAME]" at bounding box center [1132, 505] width 576 height 54
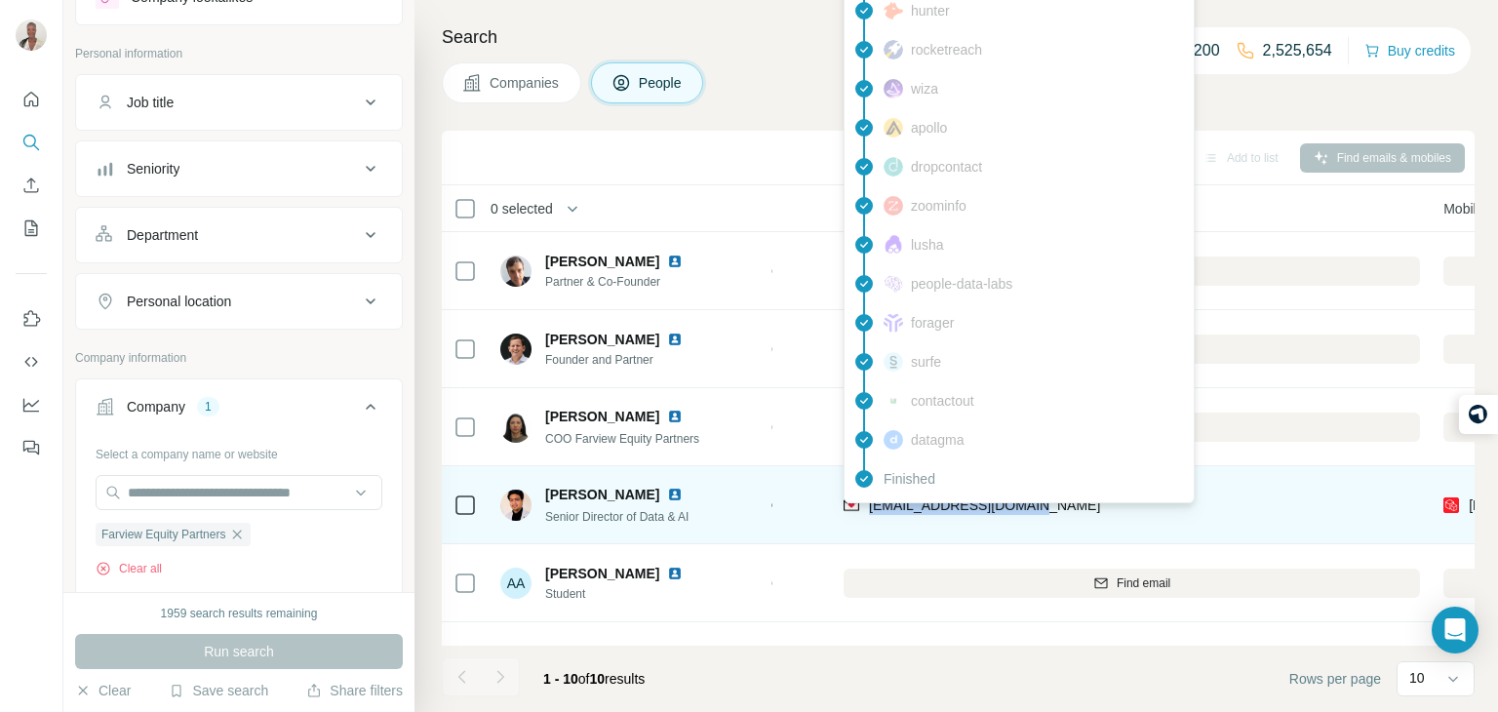
drag, startPoint x: 1044, startPoint y: 507, endPoint x: 867, endPoint y: 505, distance: 176.5
click at [867, 505] on div "[EMAIL_ADDRESS][DOMAIN_NAME]" at bounding box center [1132, 505] width 576 height 54
copy span "[EMAIL_ADDRESS][DOMAIN_NAME]"
